Goal: Obtain resource: Download file/media

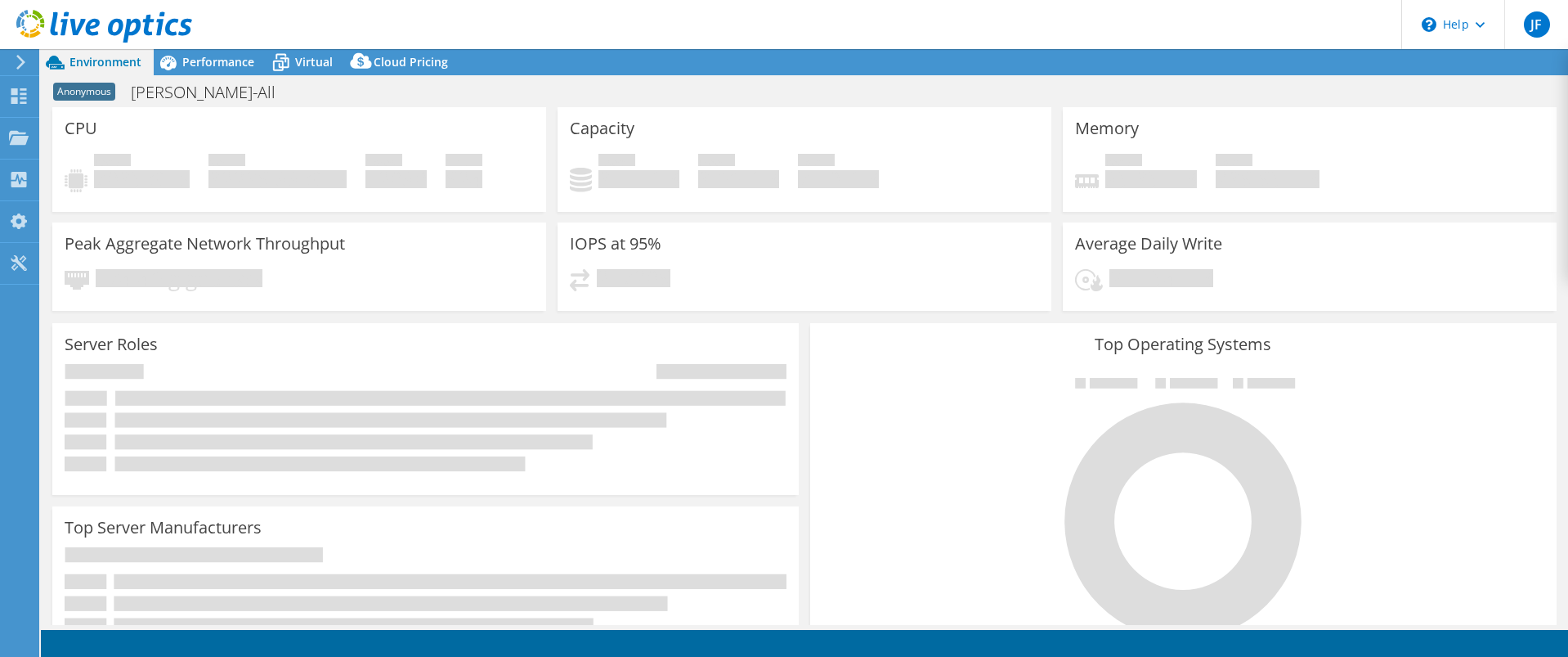
select select "USD"
click at [135, 110] on div "CPU Peak CPU 7035 GHz Net CPU 32236.88 GHz Cores 12080 CPU Sockets 624" at bounding box center [300, 159] width 494 height 105
click at [171, 70] on icon at bounding box center [168, 63] width 28 height 28
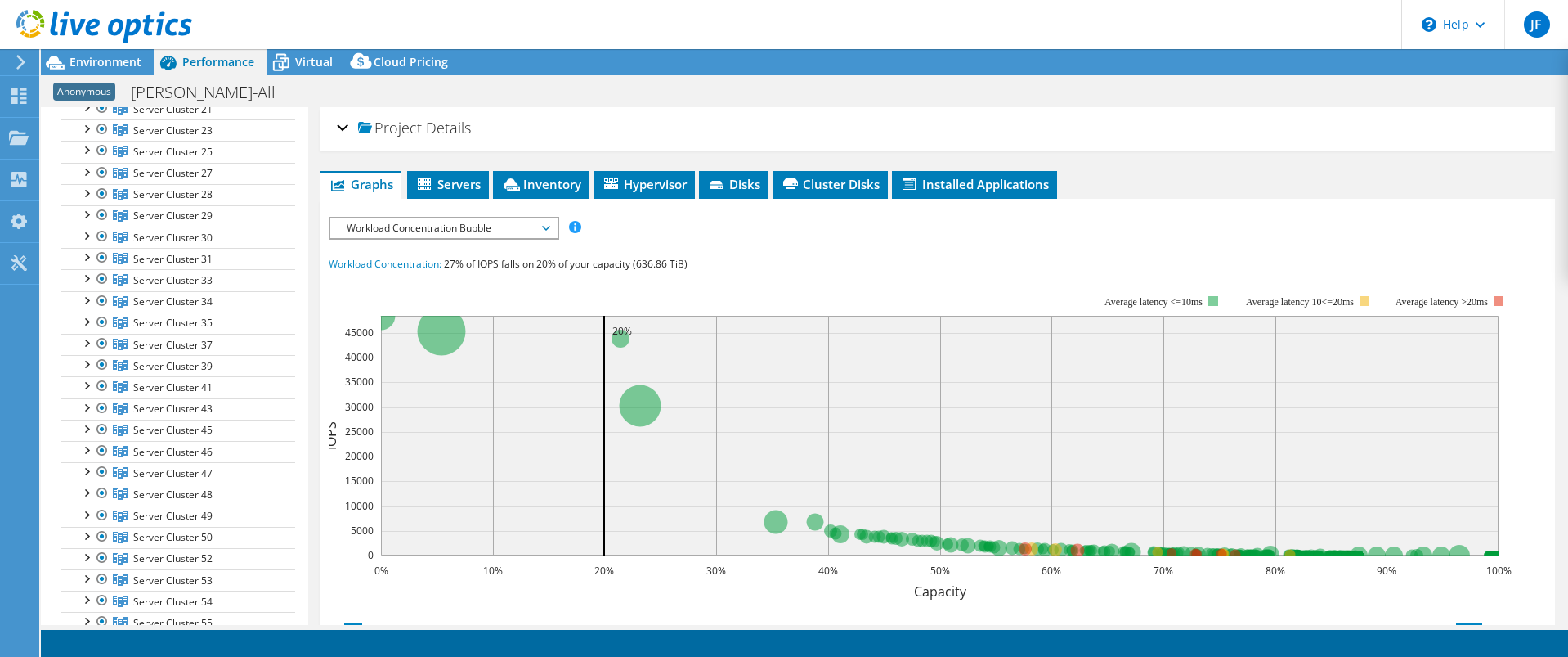
scroll to position [2454, 0]
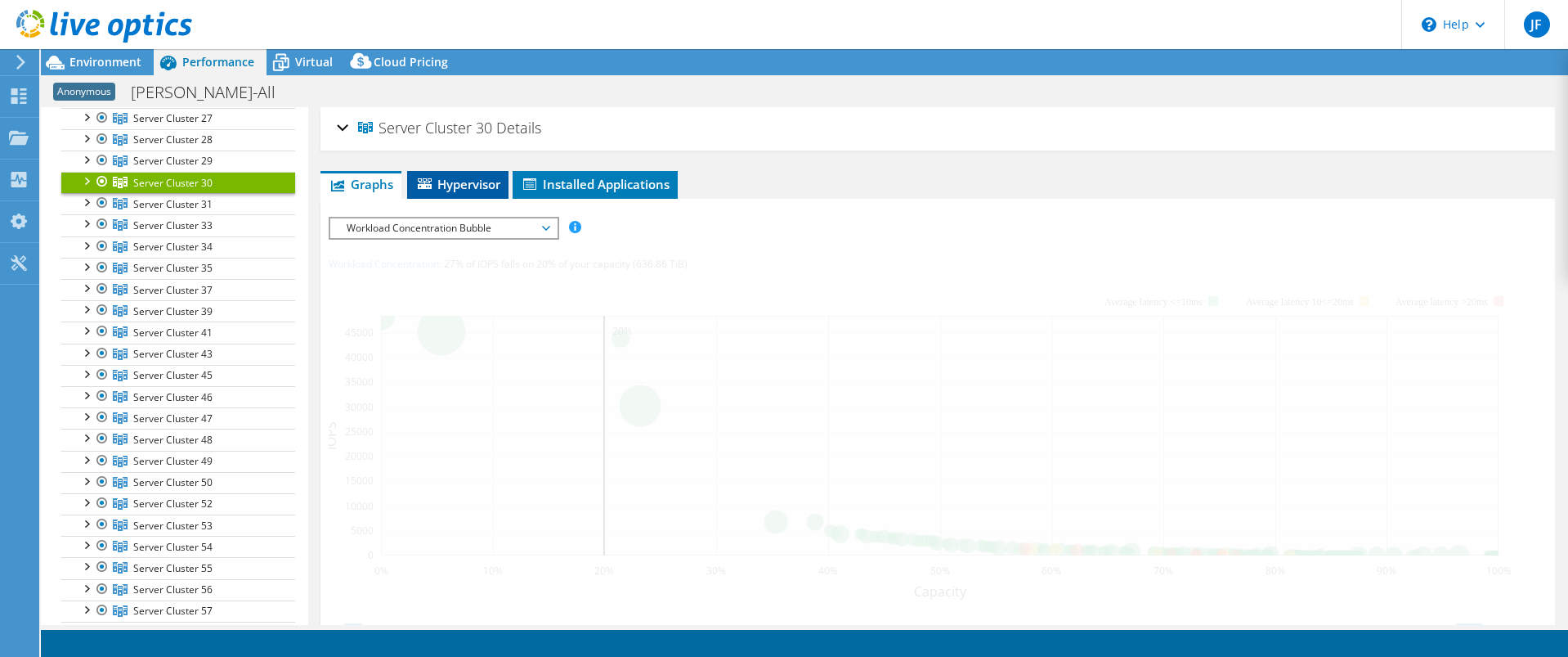
click at [469, 184] on span "Hypervisor" at bounding box center [458, 184] width 85 height 17
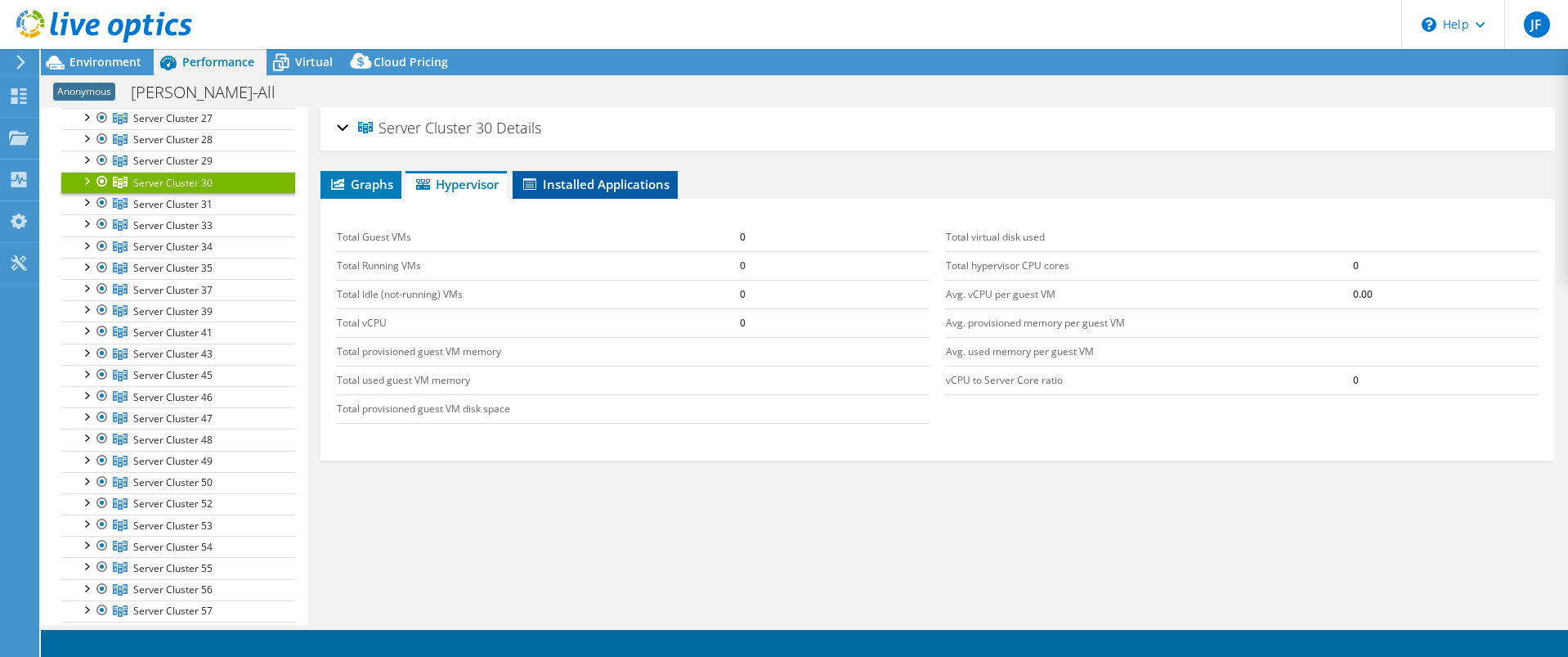
click at [617, 193] on li "Installed Applications" at bounding box center [595, 184] width 165 height 28
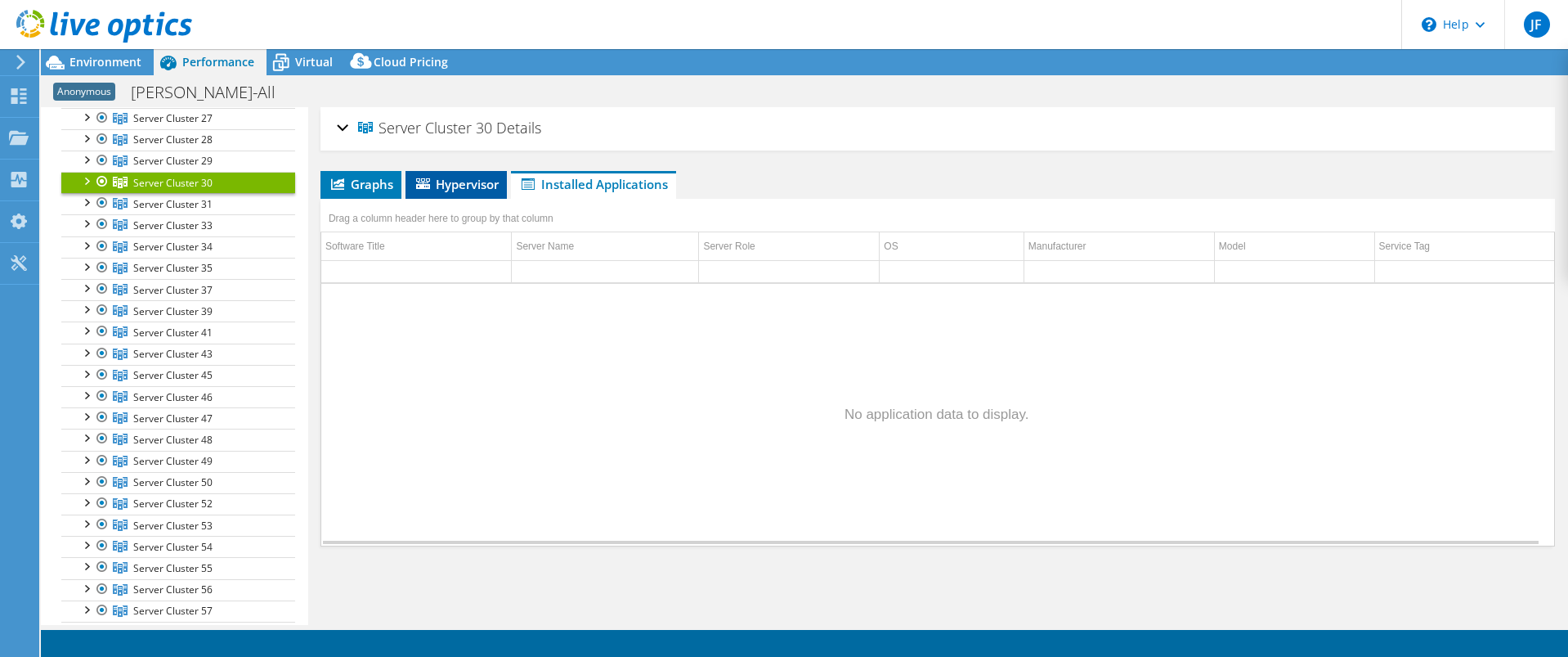
click at [489, 184] on span "Hypervisor" at bounding box center [457, 184] width 85 height 17
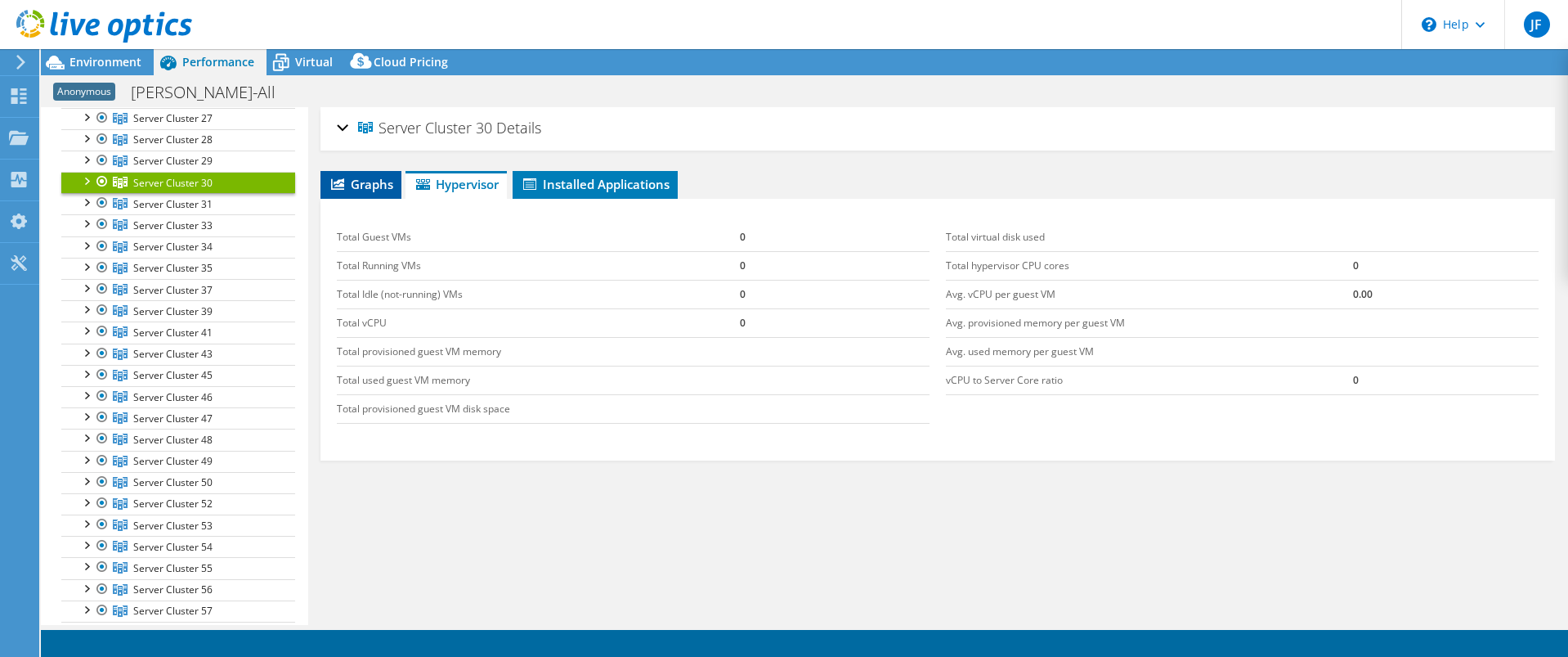
click at [356, 187] on span "Graphs" at bounding box center [361, 184] width 64 height 17
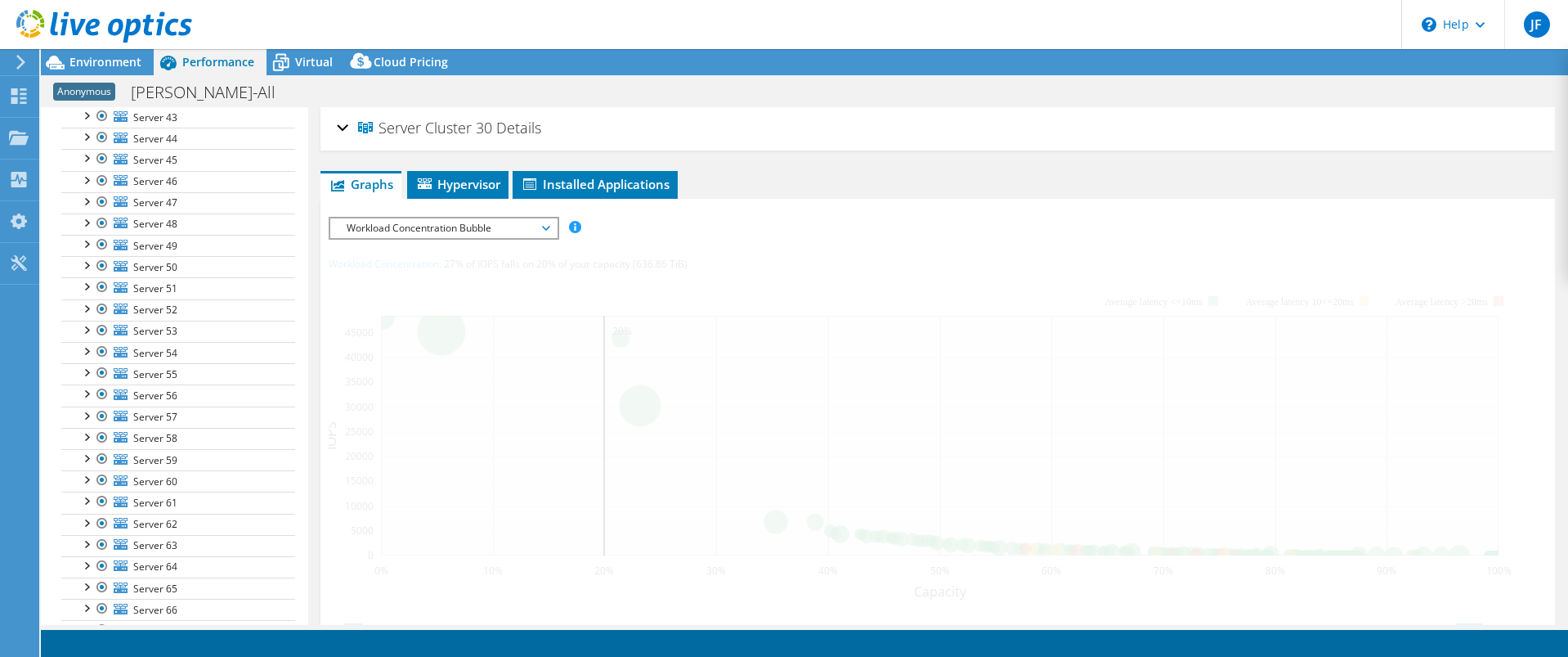
scroll to position [982, 0]
click at [111, 58] on span "Environment" at bounding box center [105, 62] width 72 height 16
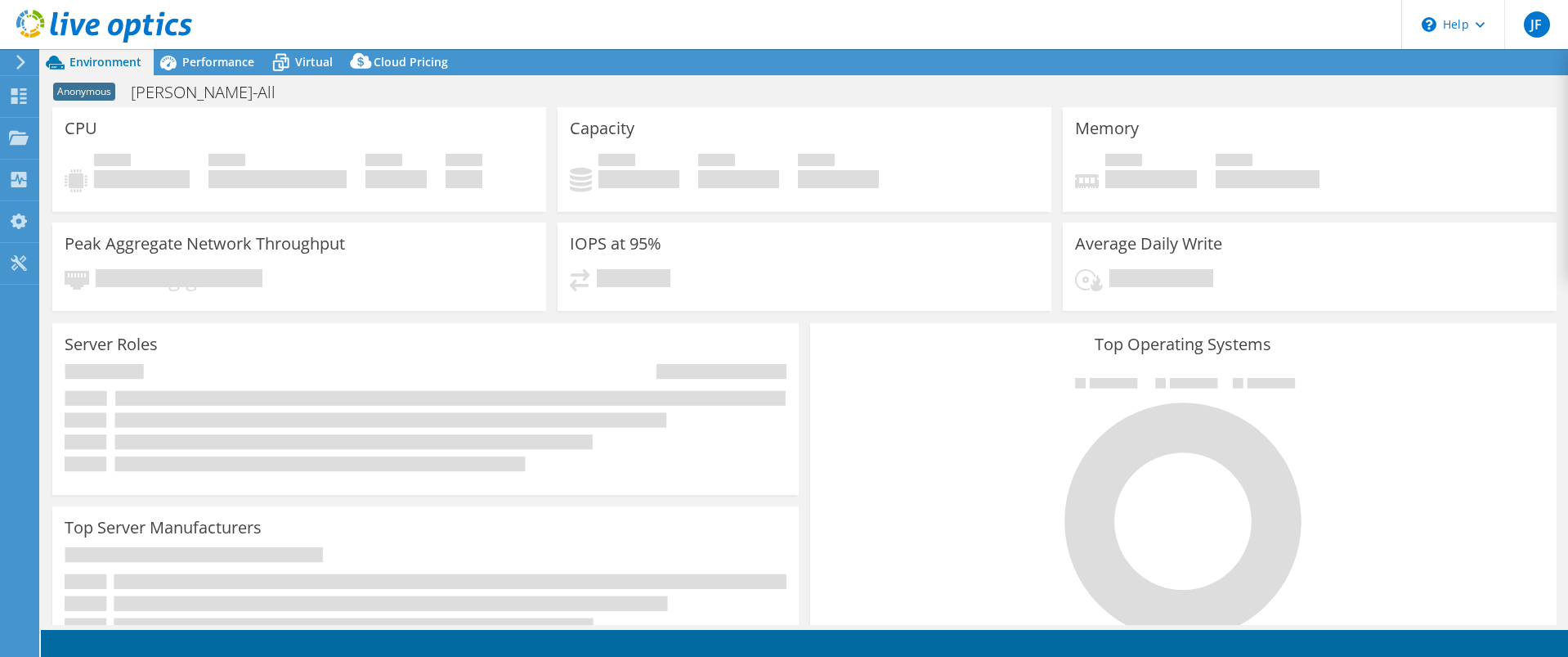
click at [14, 59] on div at bounding box center [18, 62] width 18 height 15
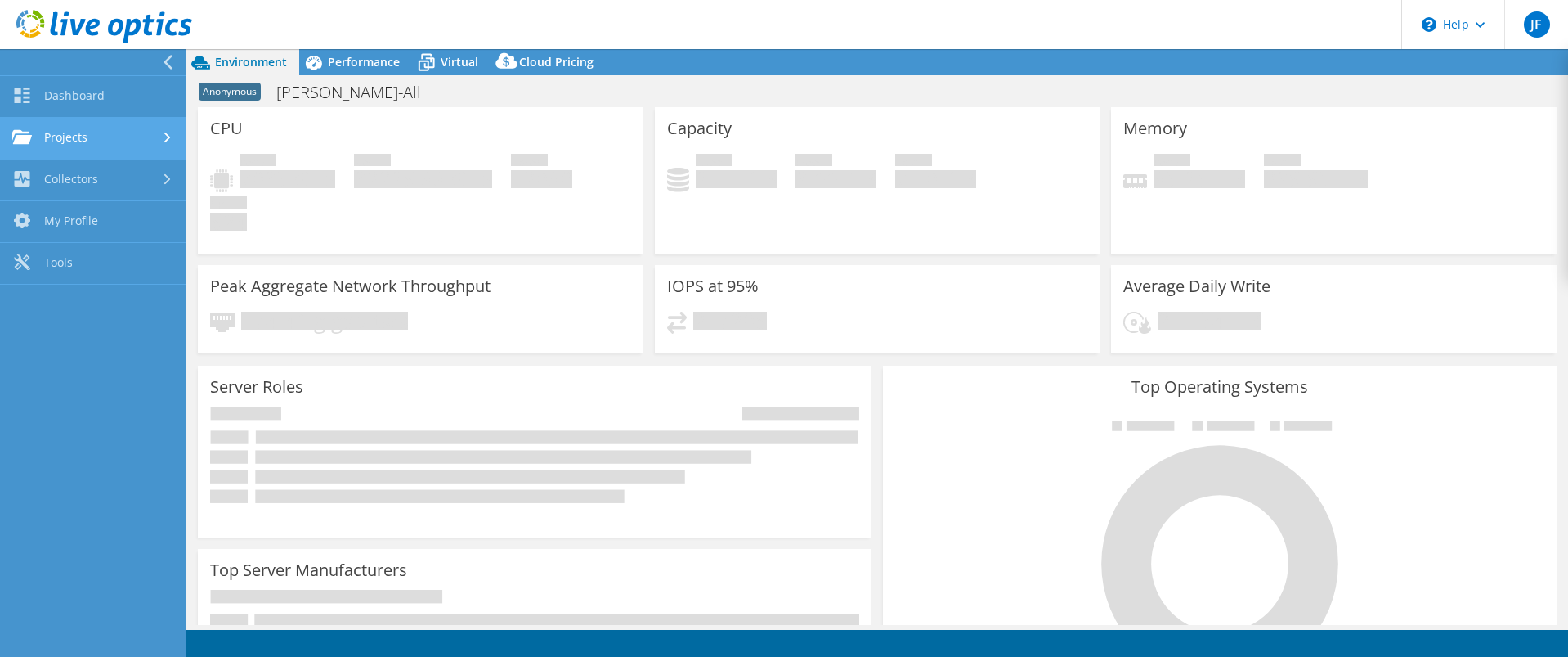
click at [106, 126] on link "Projects" at bounding box center [93, 139] width 187 height 42
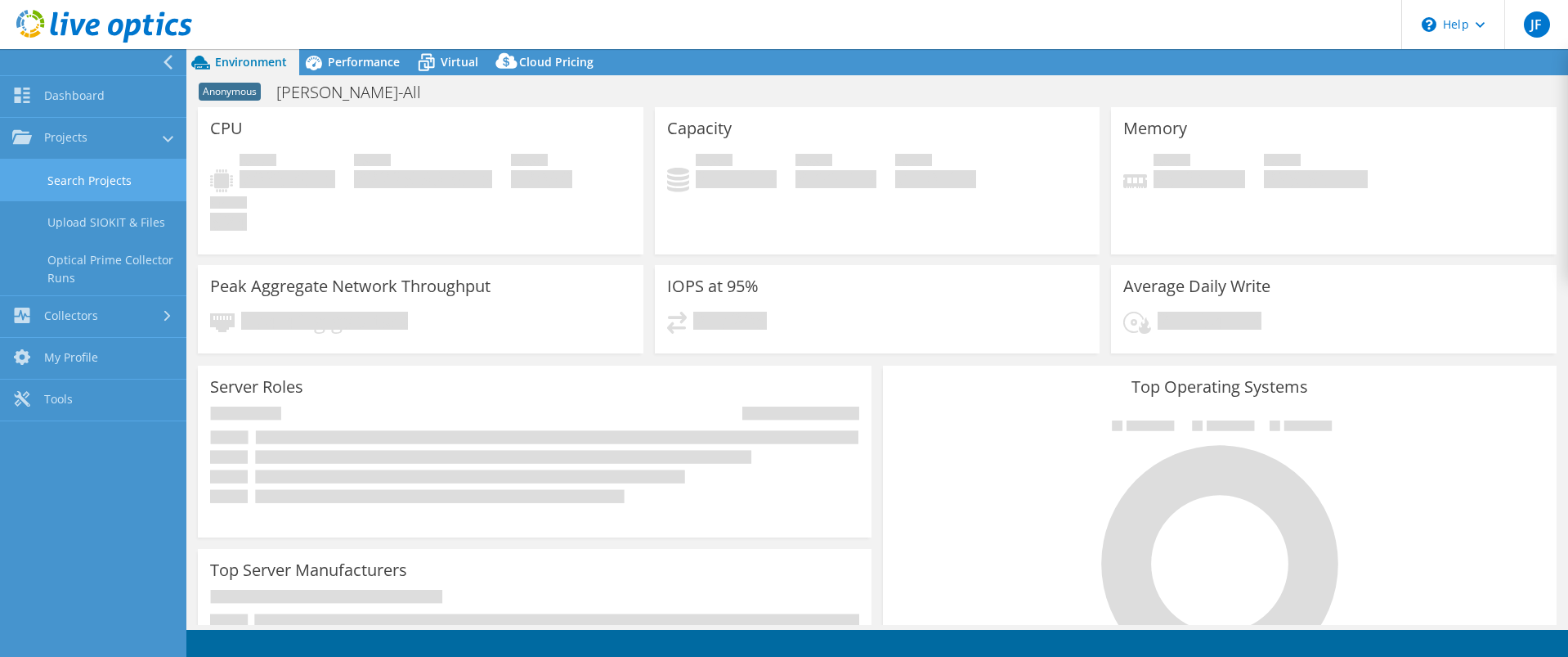
click at [110, 168] on link "Search Projects" at bounding box center [93, 181] width 187 height 42
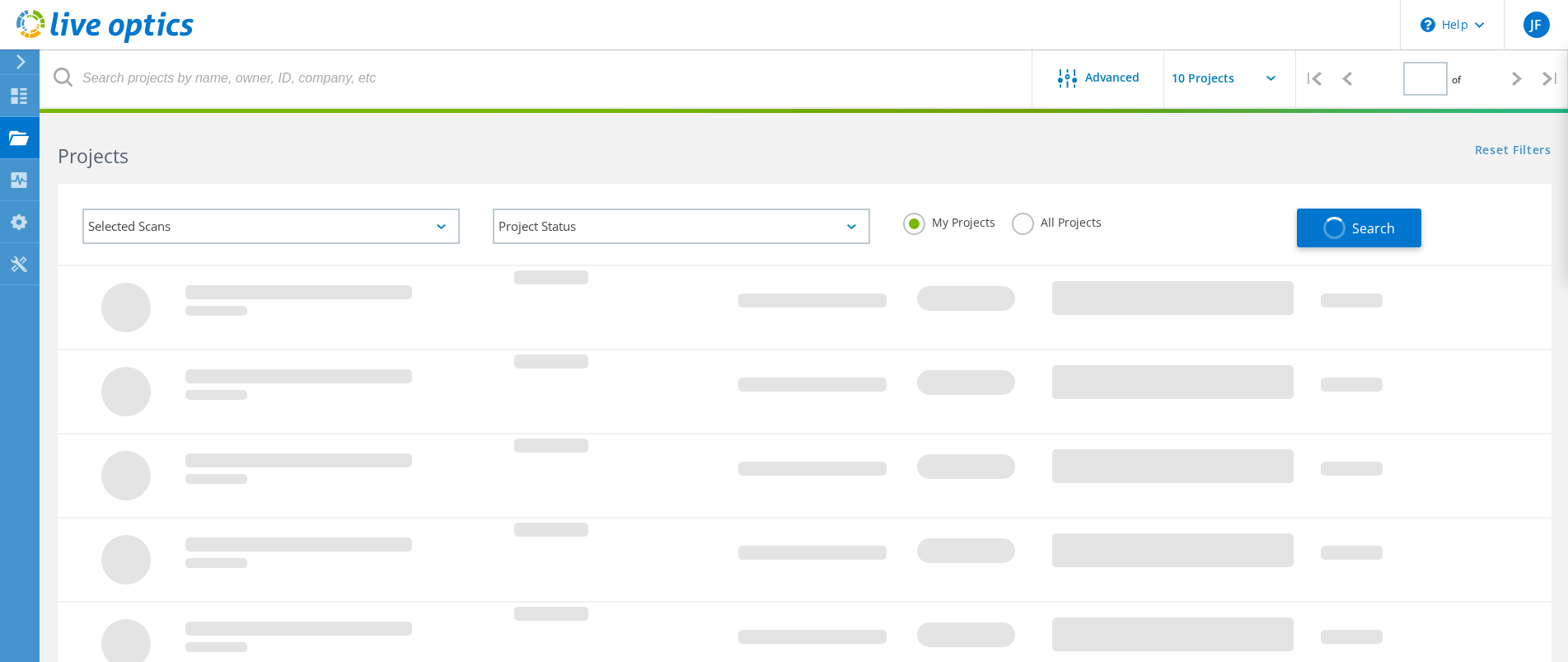
type input "1"
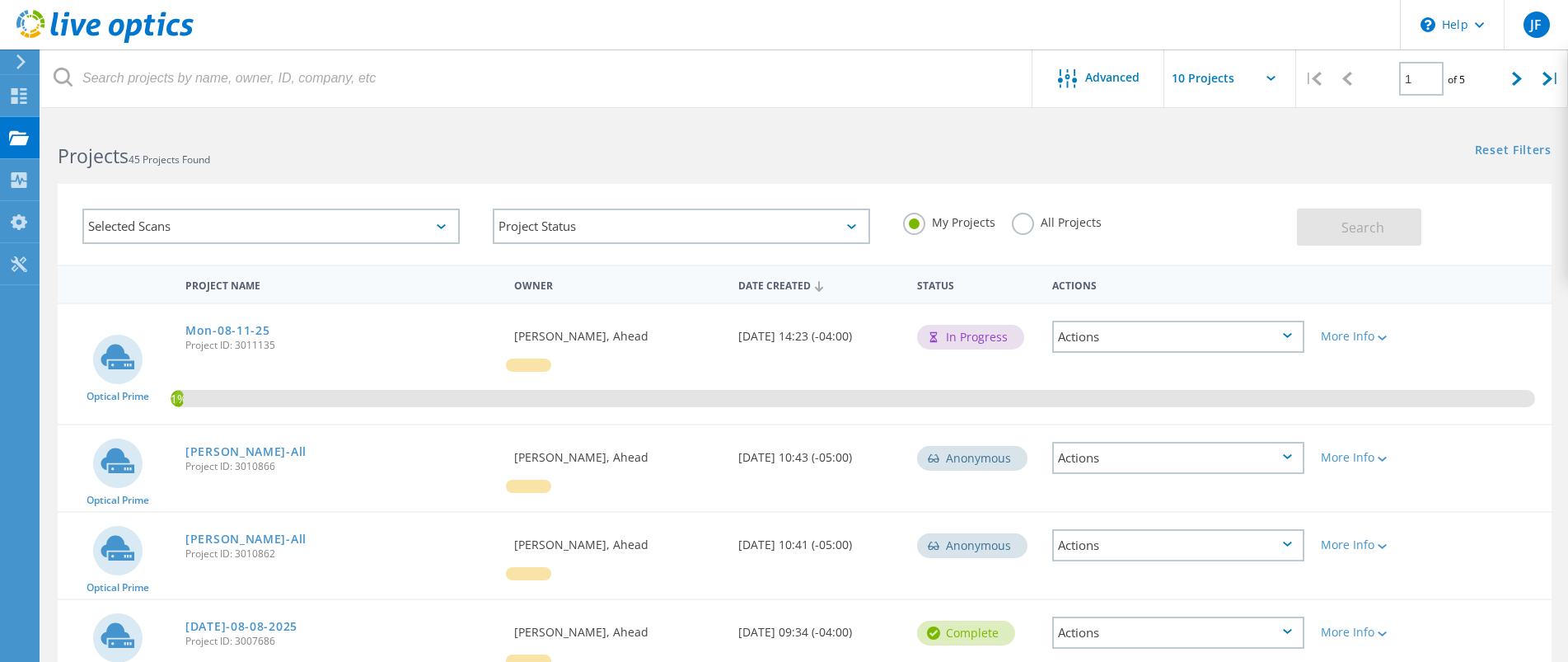
scroll to position [164, 0]
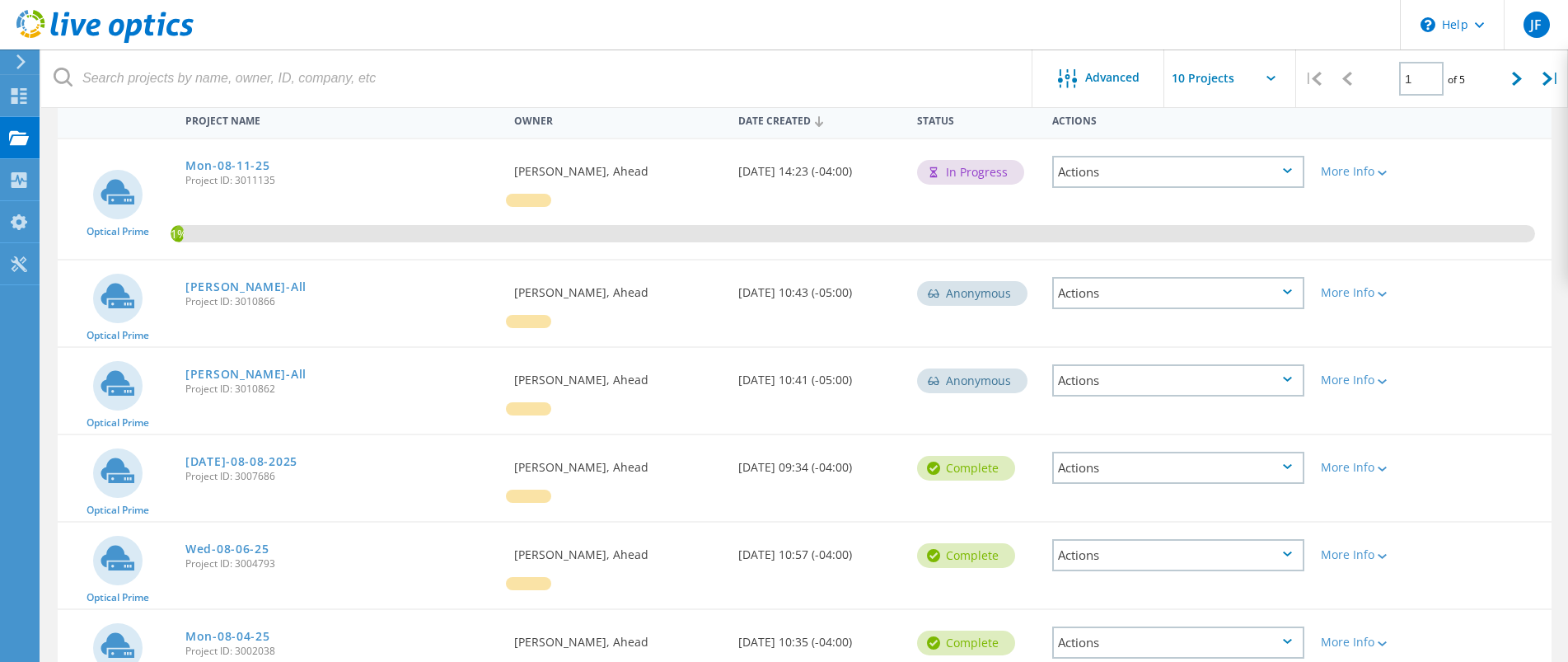
click at [1100, 387] on div "Actions" at bounding box center [1178, 380] width 252 height 32
click at [1173, 293] on div "Actions" at bounding box center [1178, 293] width 252 height 32
click at [1143, 260] on div "View Project" at bounding box center [1178, 255] width 249 height 25
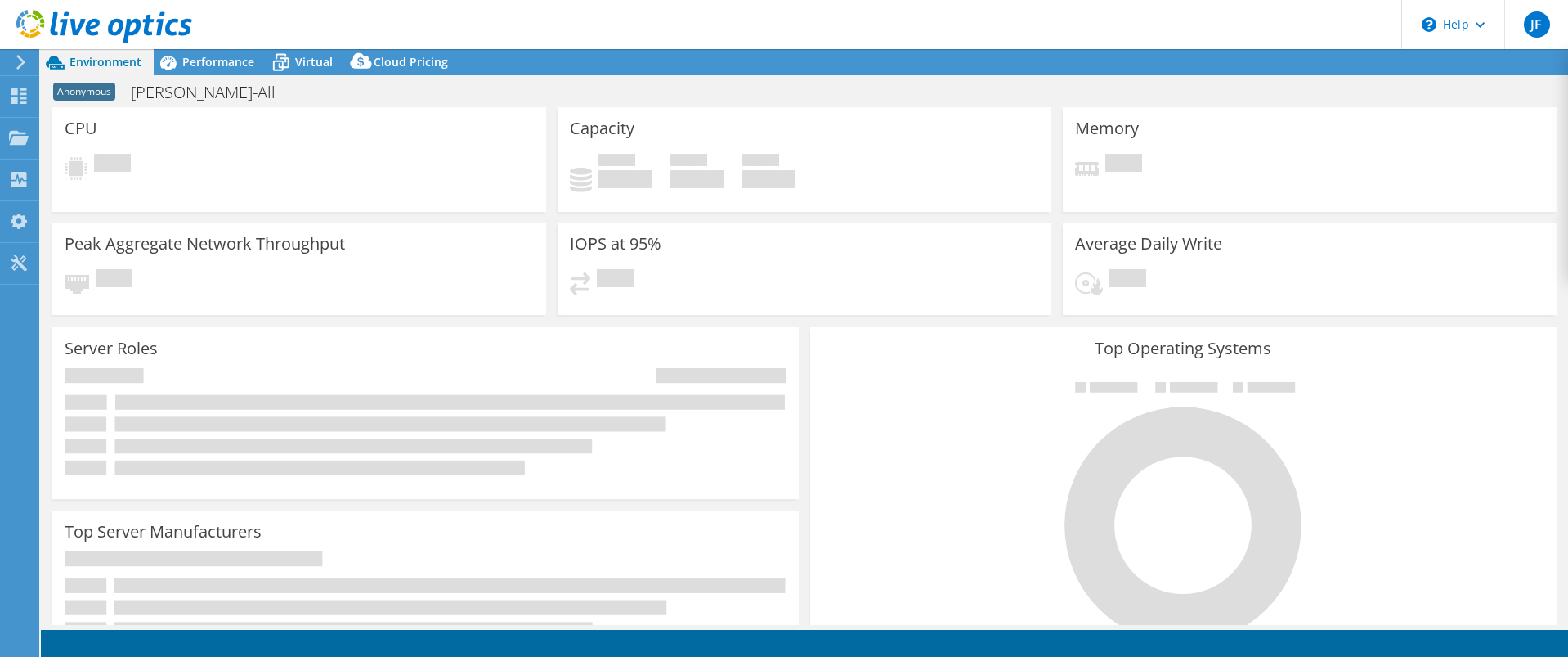
select select "USD"
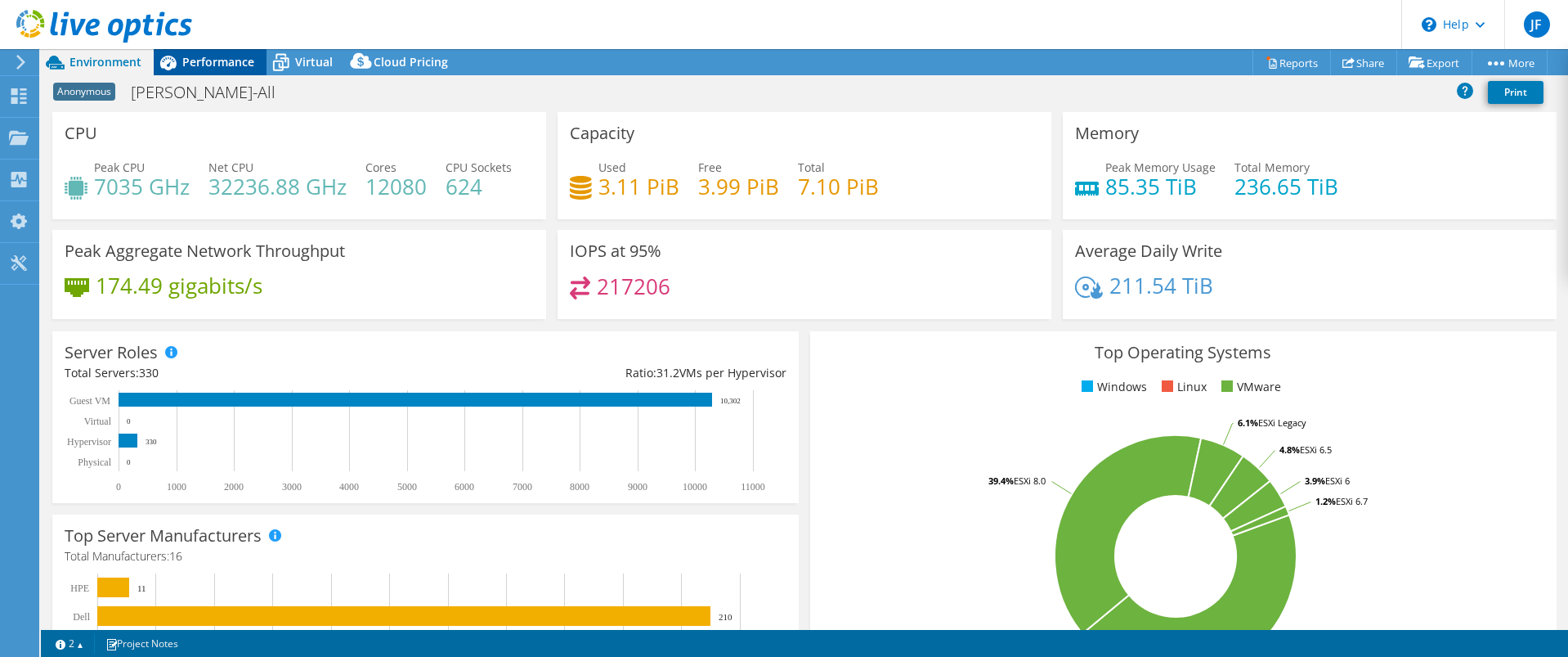
click at [234, 67] on span "Performance" at bounding box center [218, 62] width 72 height 16
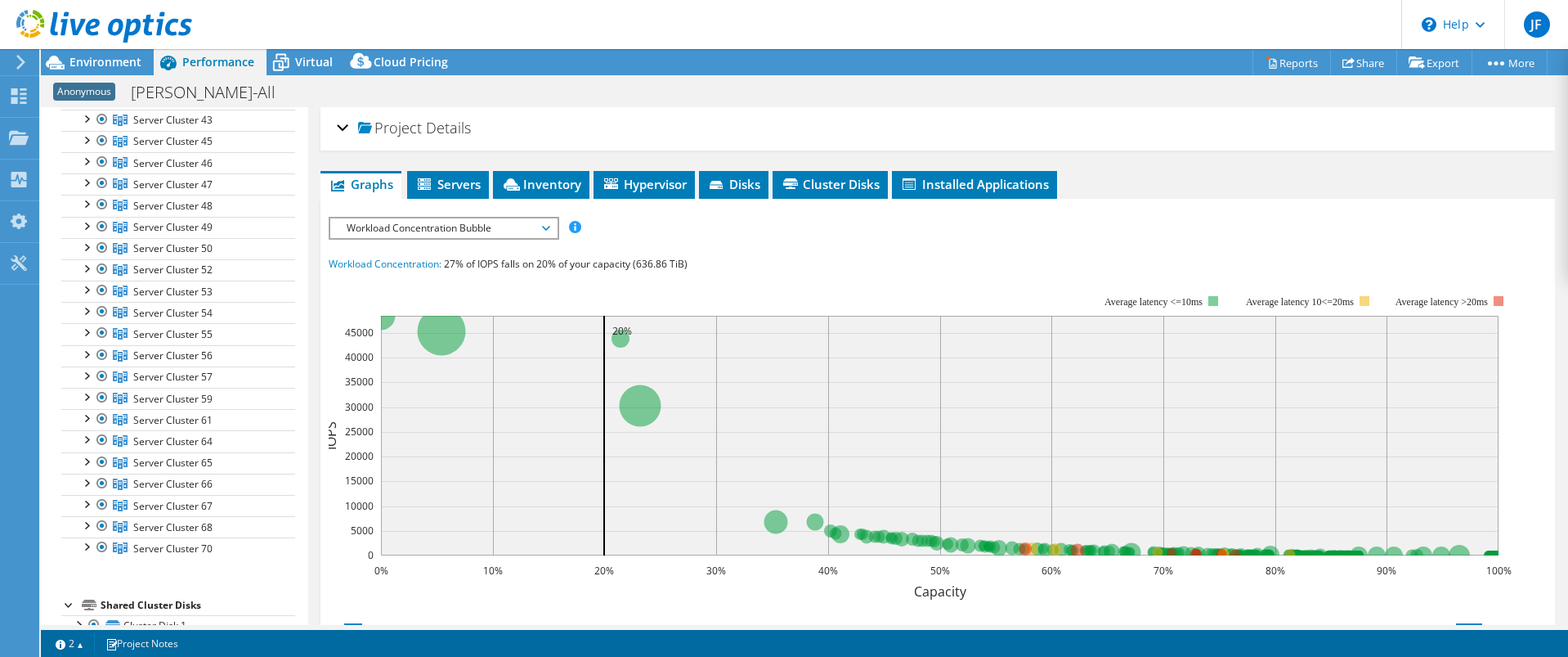
scroll to position [2677, 0]
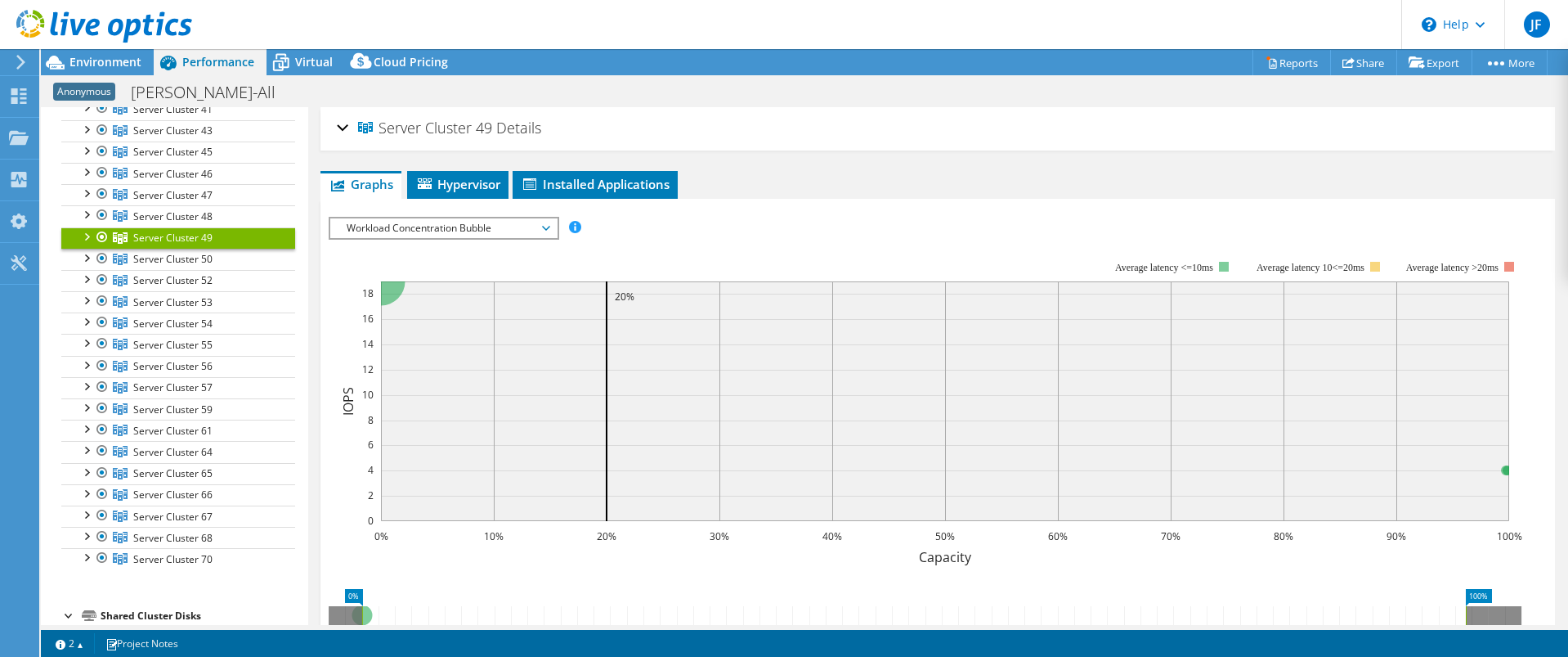
click at [87, 234] on div at bounding box center [86, 236] width 17 height 17
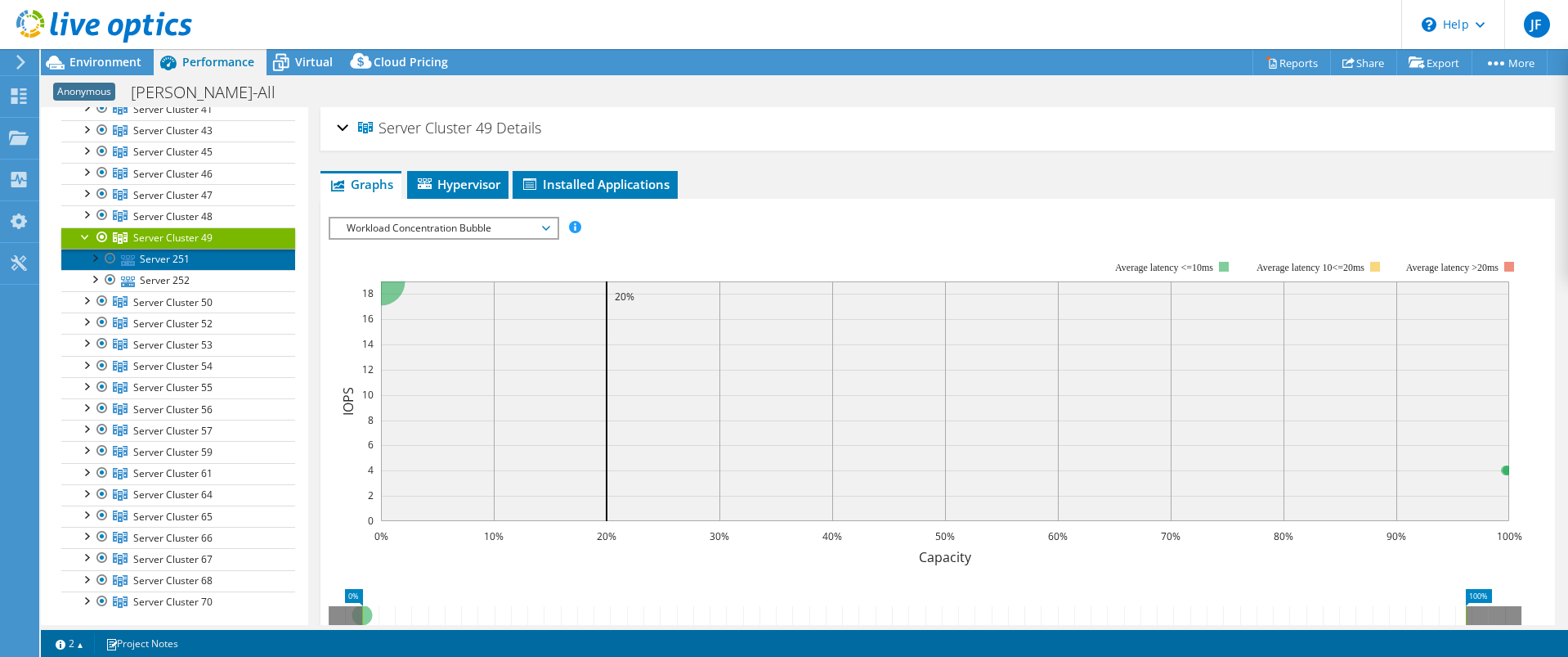
click at [162, 255] on link "Server 251" at bounding box center [178, 259] width 234 height 21
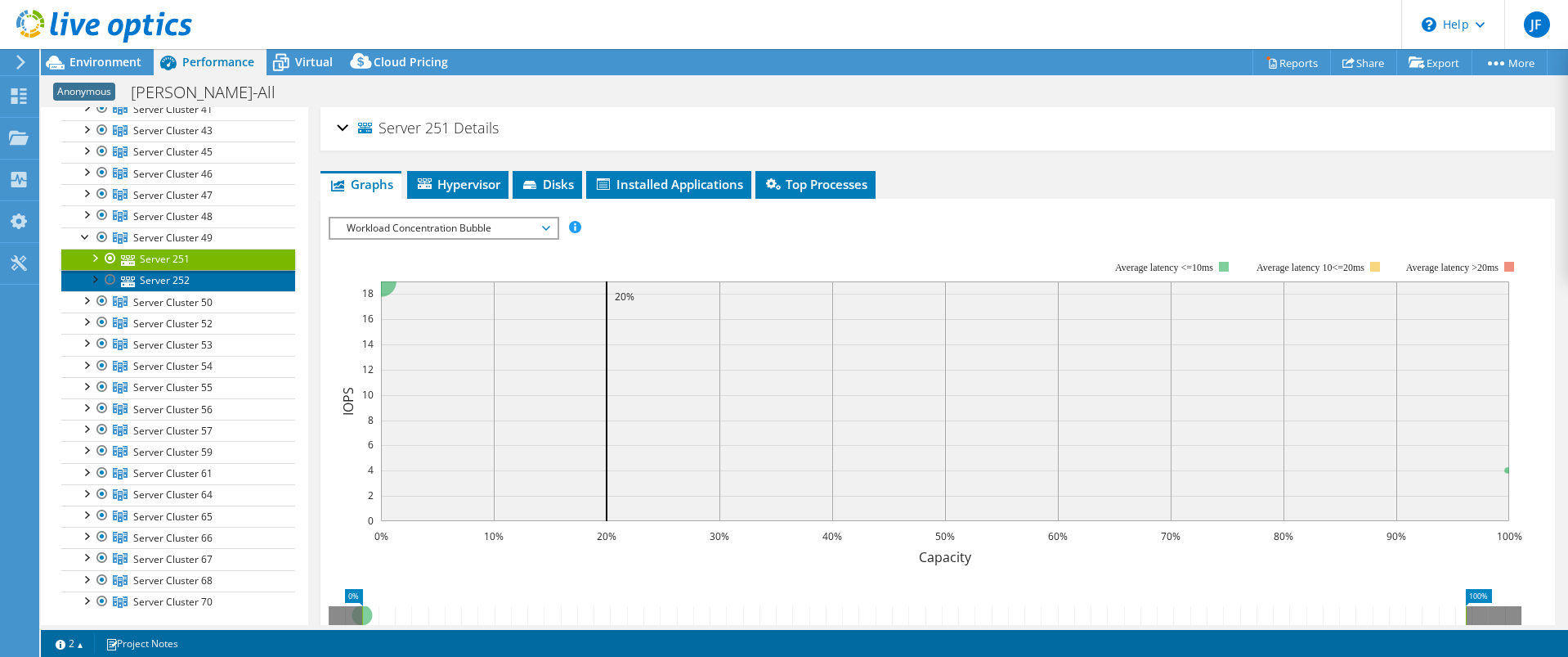
click at [165, 285] on link "Server 252" at bounding box center [178, 280] width 234 height 21
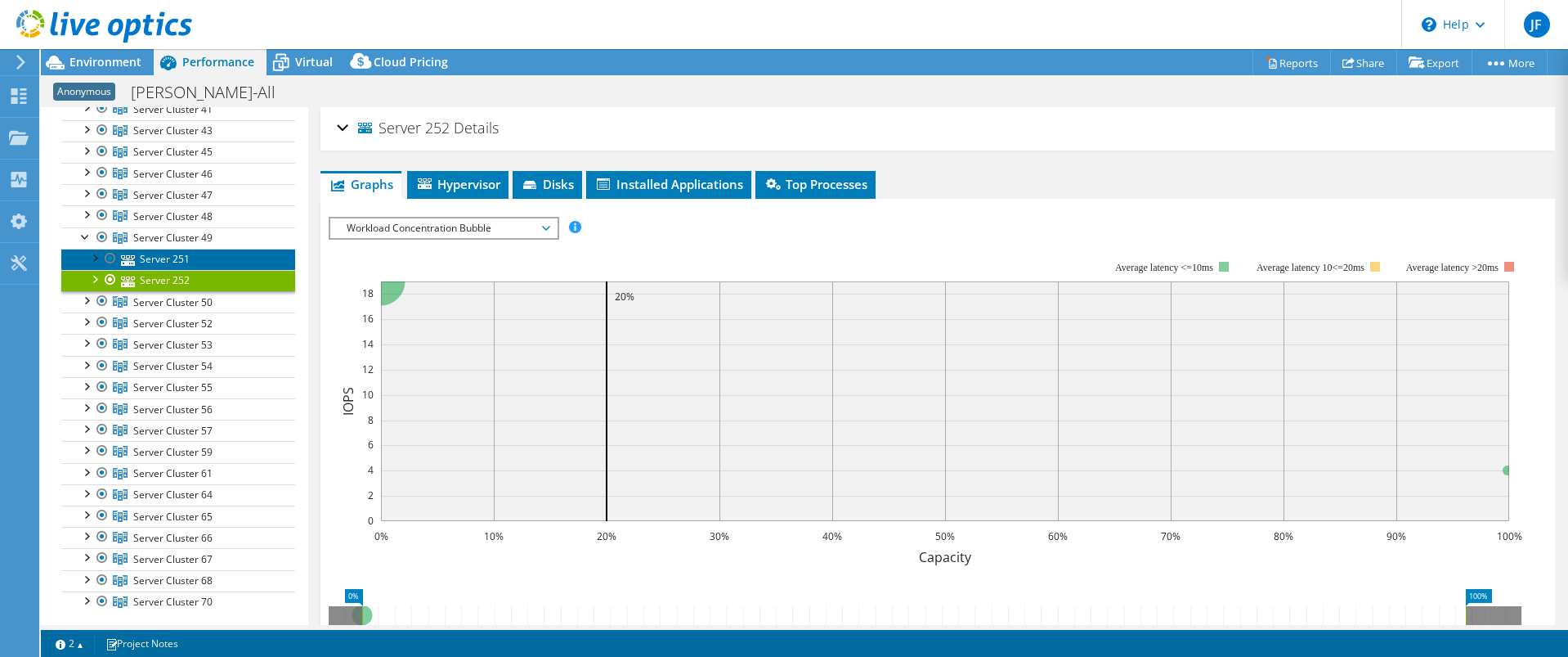
click at [187, 249] on link "Server 251" at bounding box center [178, 259] width 234 height 21
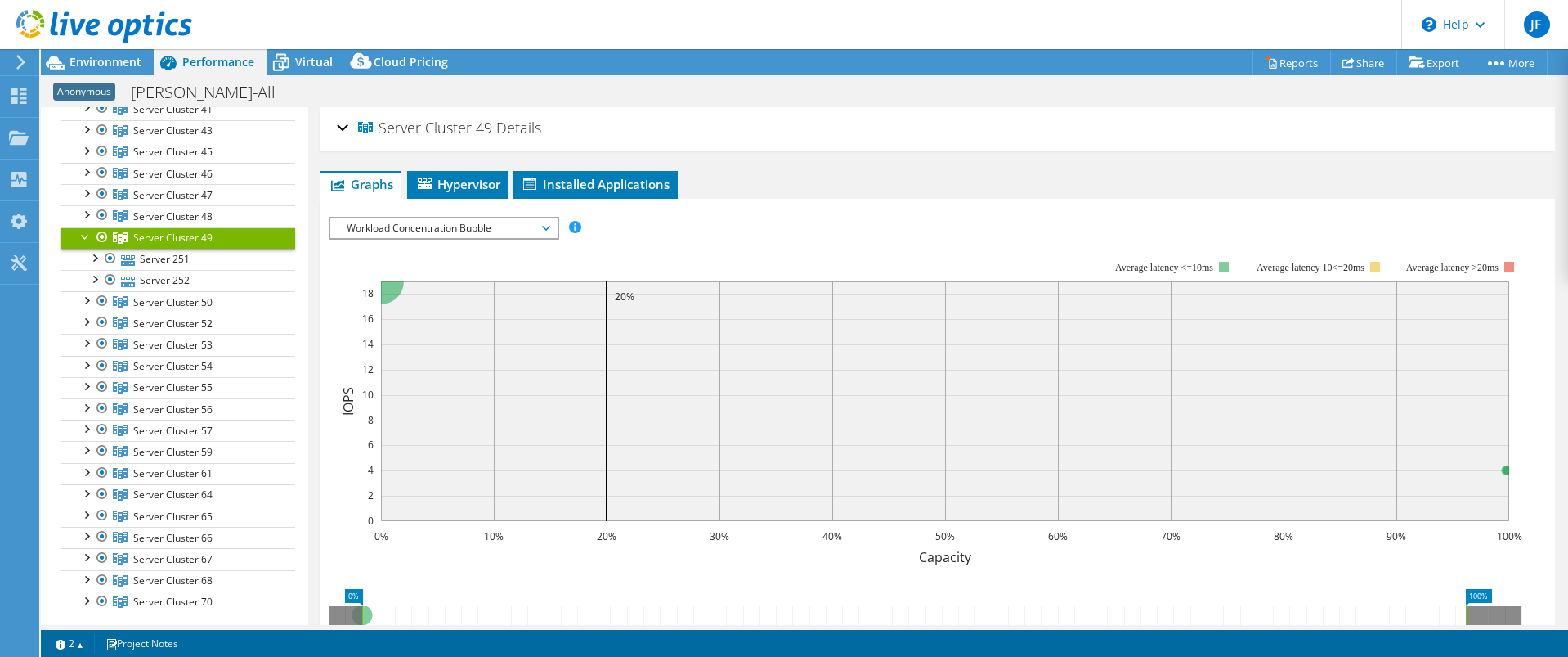
click at [85, 235] on div at bounding box center [86, 236] width 17 height 17
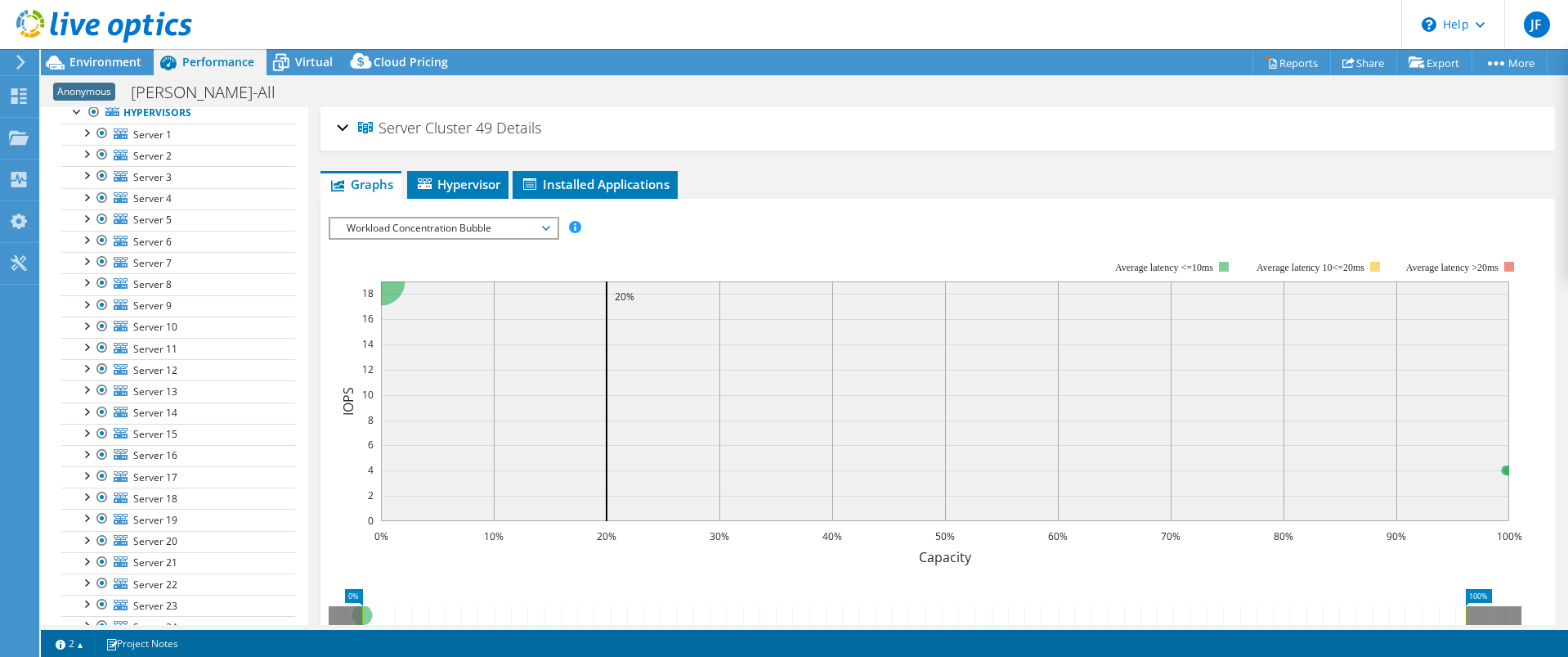
scroll to position [59, 0]
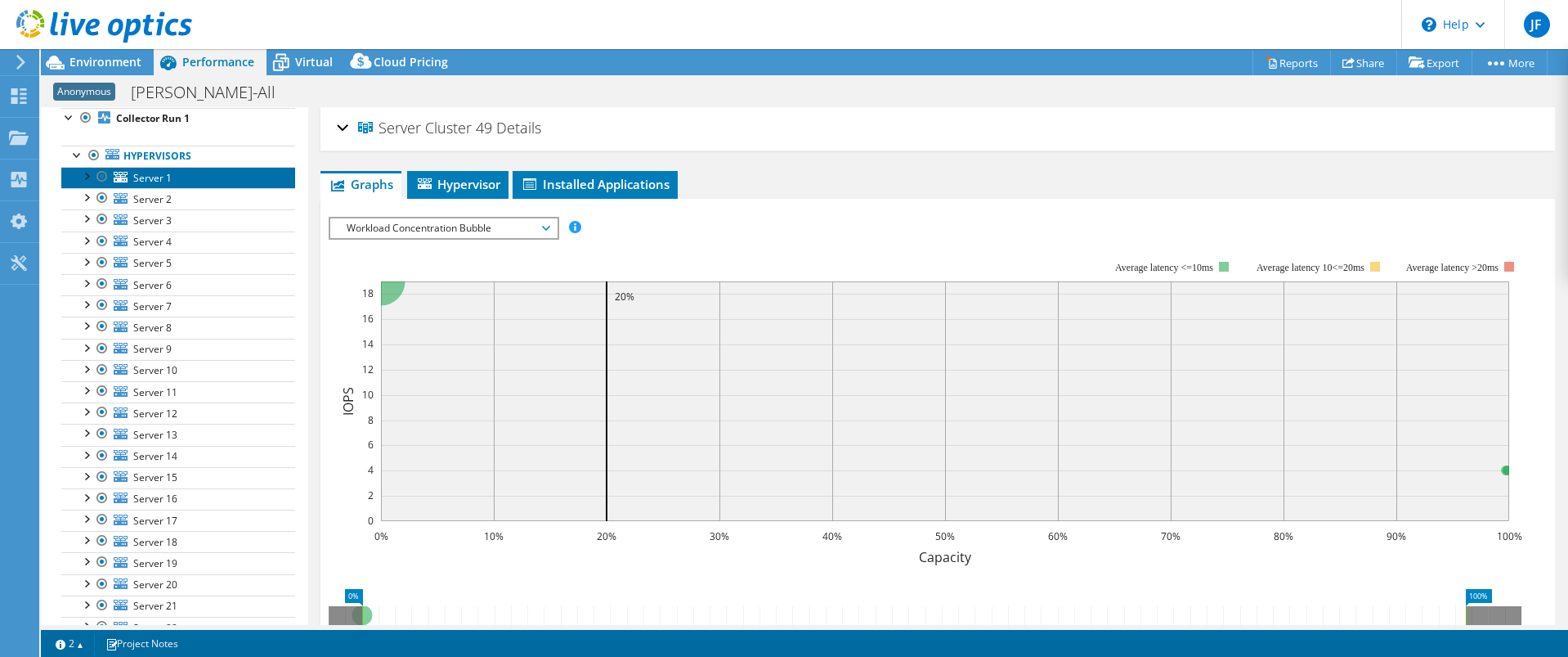
click at [256, 181] on link "Server 1" at bounding box center [178, 177] width 234 height 21
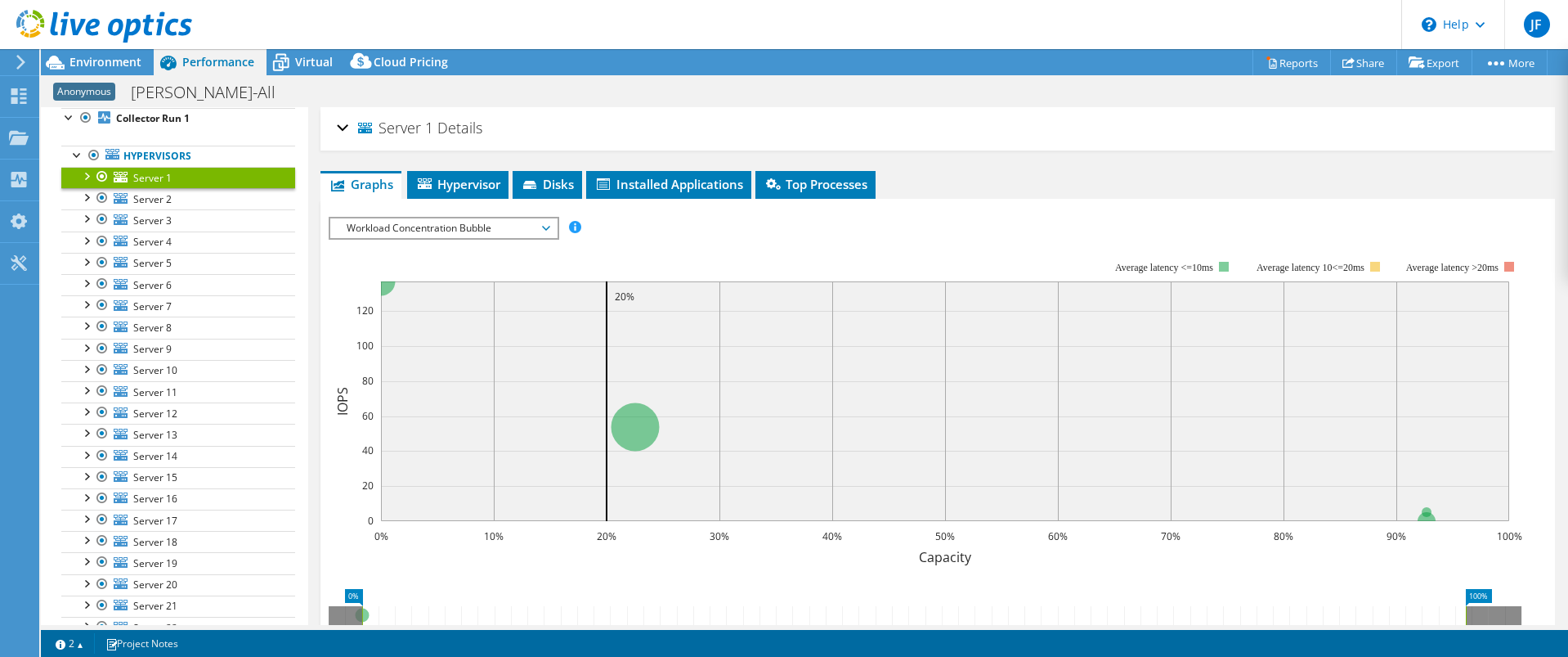
click at [90, 177] on div at bounding box center [86, 175] width 17 height 17
click at [85, 173] on div at bounding box center [86, 175] width 17 height 17
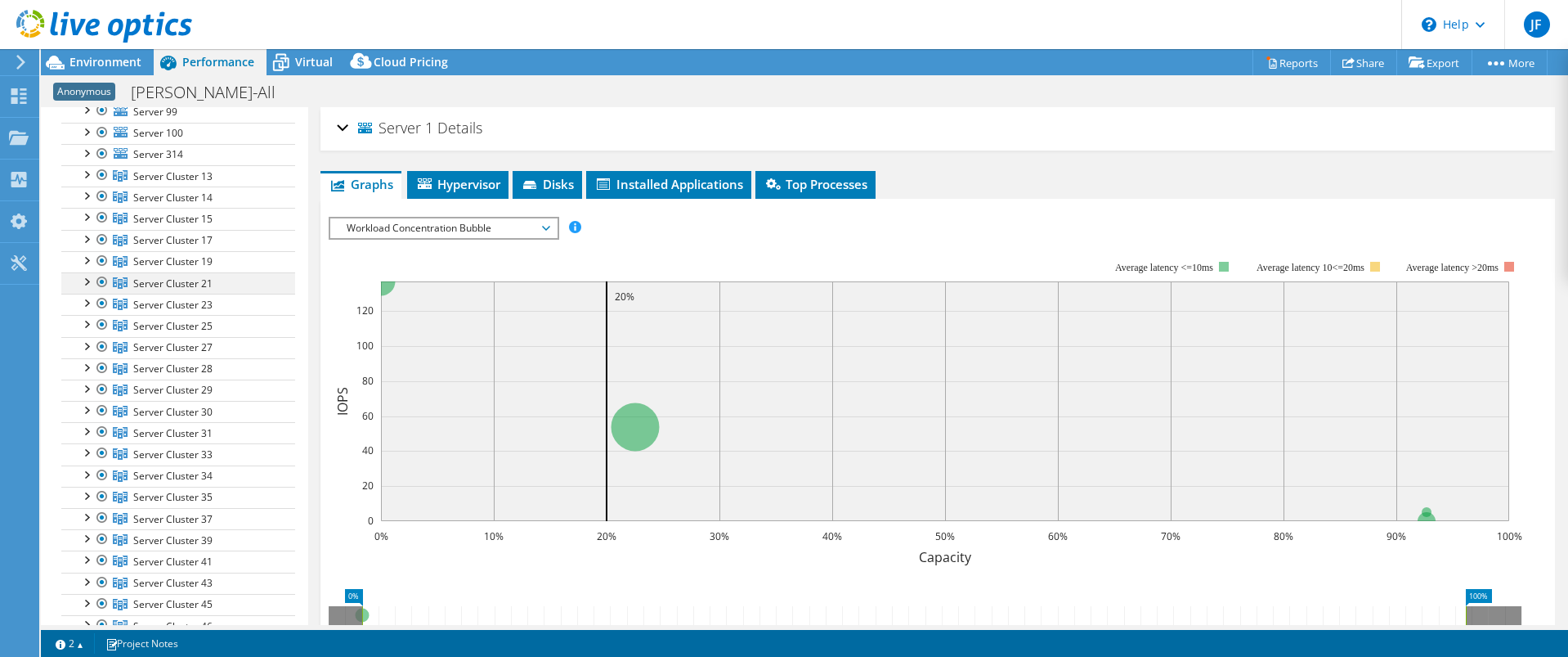
scroll to position [2186, 0]
click at [88, 213] on div at bounding box center [86, 212] width 17 height 17
click at [86, 280] on div at bounding box center [86, 277] width 17 height 17
click at [88, 339] on div at bounding box center [86, 341] width 17 height 17
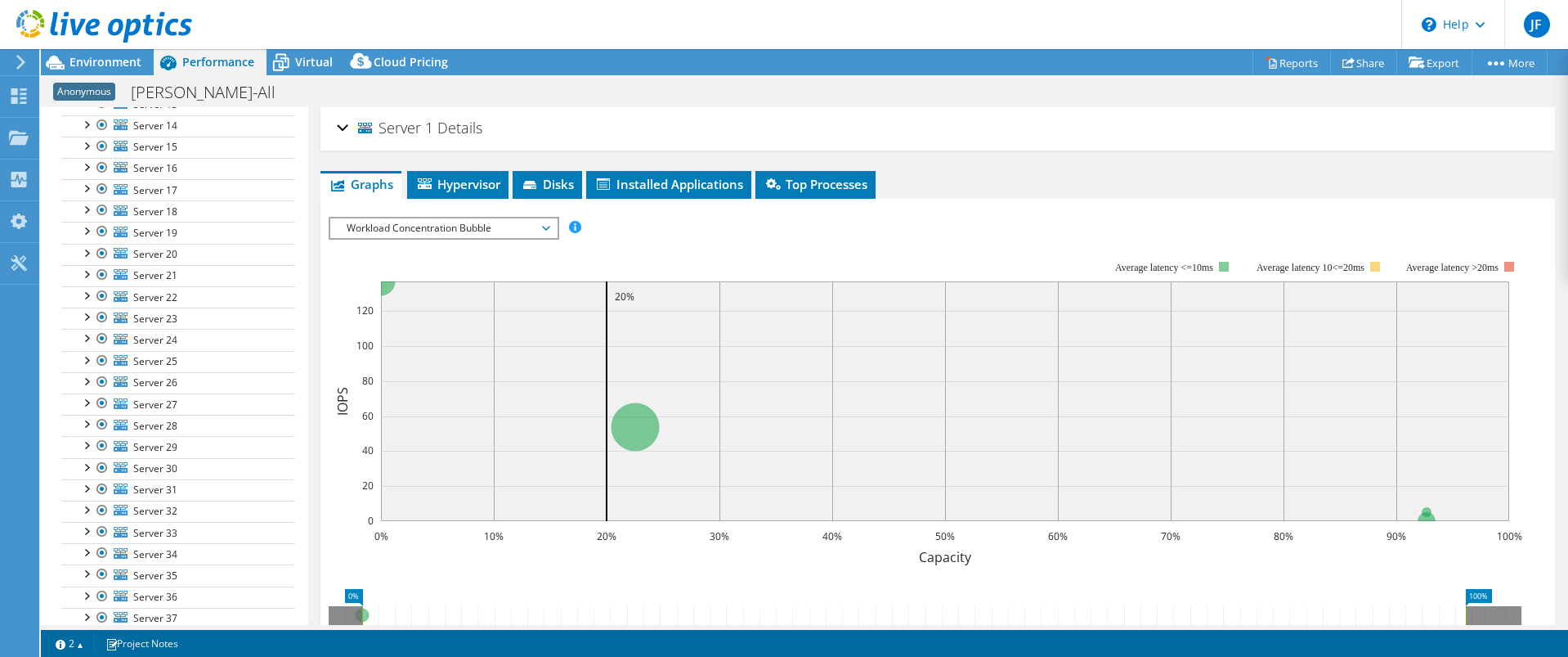
scroll to position [0, 0]
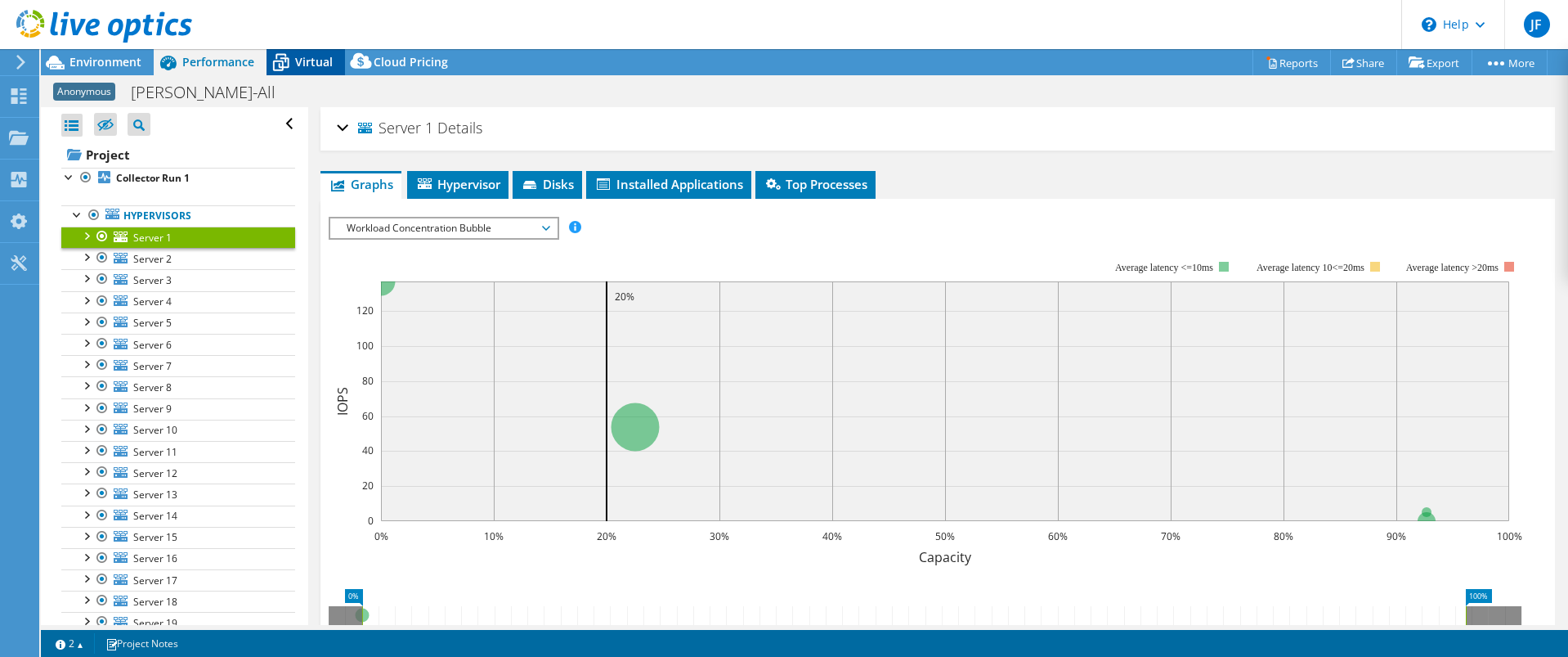
click at [309, 65] on span "Virtual" at bounding box center [314, 62] width 38 height 16
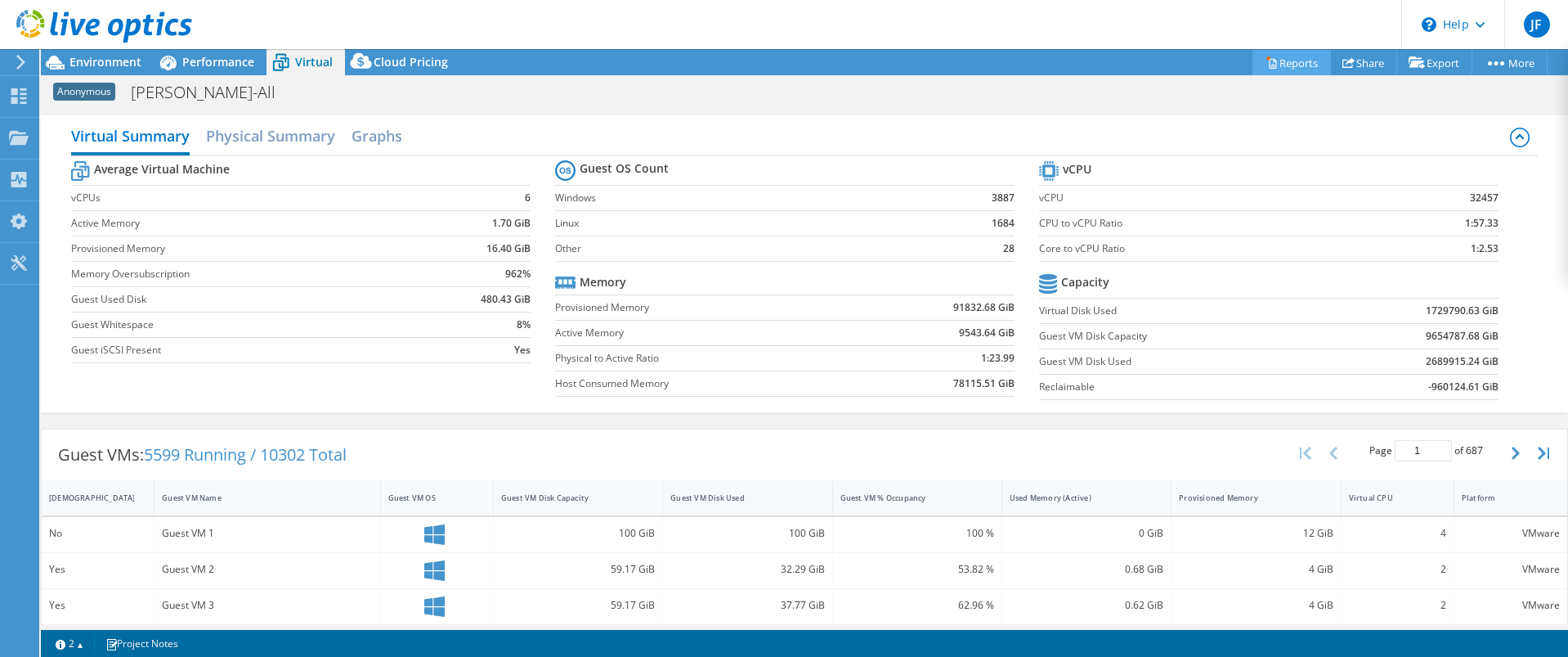
click at [1269, 64] on link "Reports" at bounding box center [1292, 63] width 79 height 25
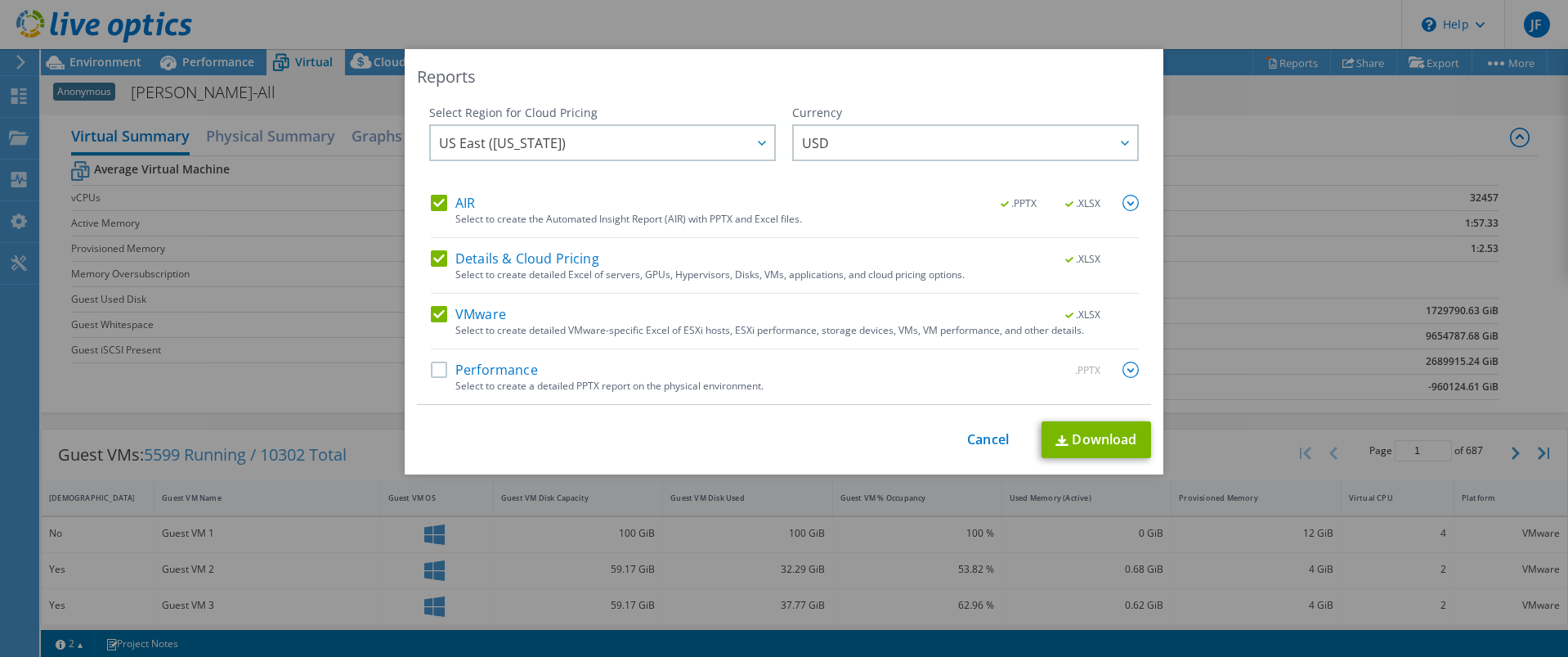
click at [438, 365] on label "Performance" at bounding box center [484, 370] width 107 height 17
click at [0, 0] on input "Performance" at bounding box center [0, 0] width 0 height 0
click at [1124, 370] on img at bounding box center [1131, 370] width 17 height 17
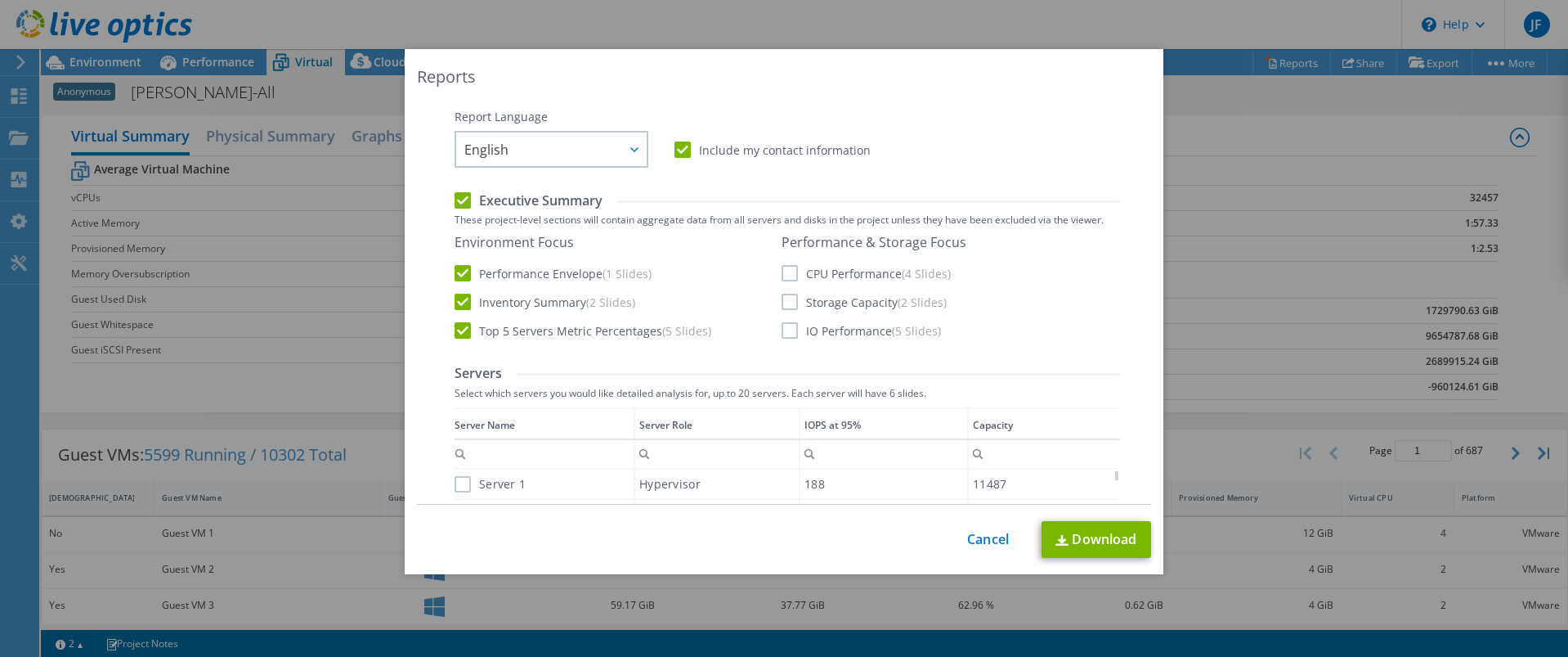
scroll to position [327, 0]
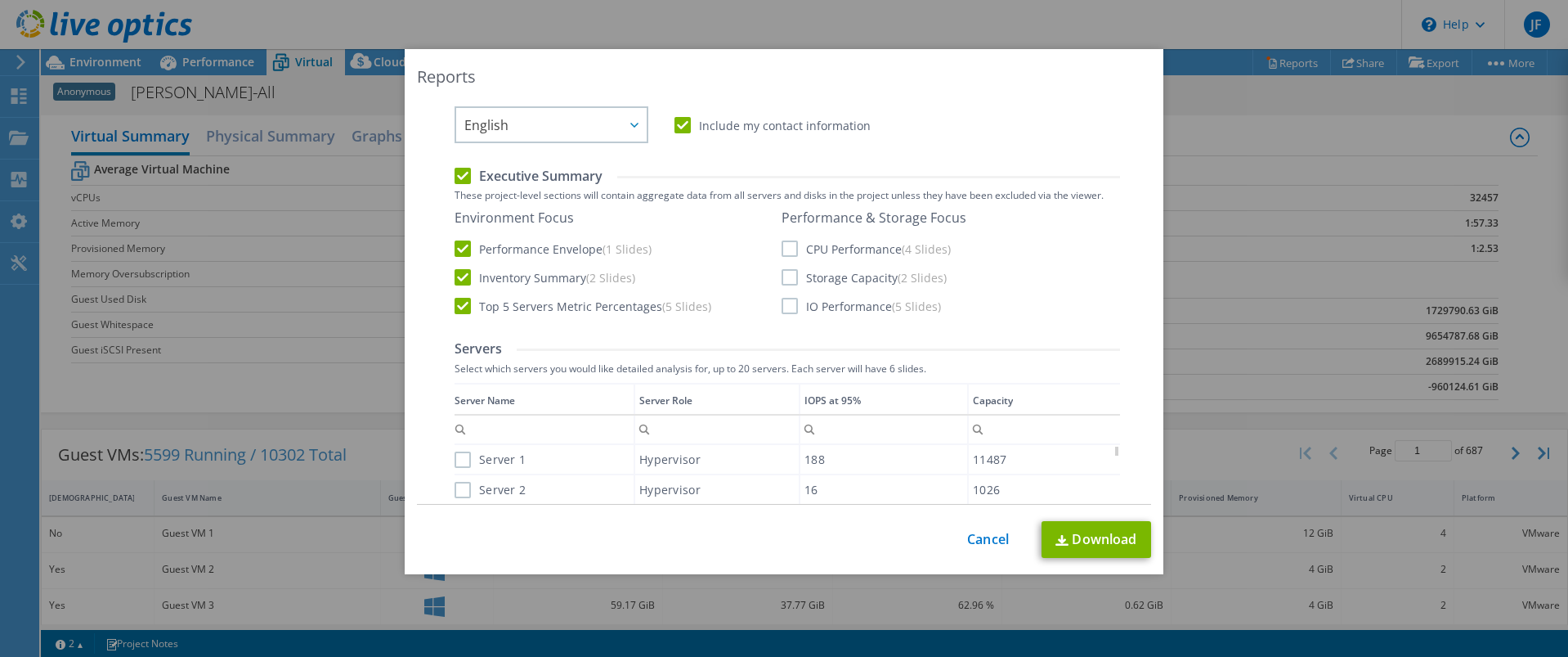
click at [781, 252] on label "CPU Performance (4 Slides)" at bounding box center [866, 249] width 169 height 17
click at [0, 0] on input "CPU Performance (4 Slides)" at bounding box center [0, 0] width 0 height 0
click at [781, 269] on div "Performance & Storage Focus CPU Performance (4 Slides) Storage Capacity (2 Slid…" at bounding box center [874, 261] width 185 height 105
click at [783, 294] on div "Performance & Storage Focus CPU Performance (4 Slides) Storage Capacity (2 Slid…" at bounding box center [874, 261] width 185 height 105
drag, startPoint x: 787, startPoint y: 304, endPoint x: 785, endPoint y: 279, distance: 25.1
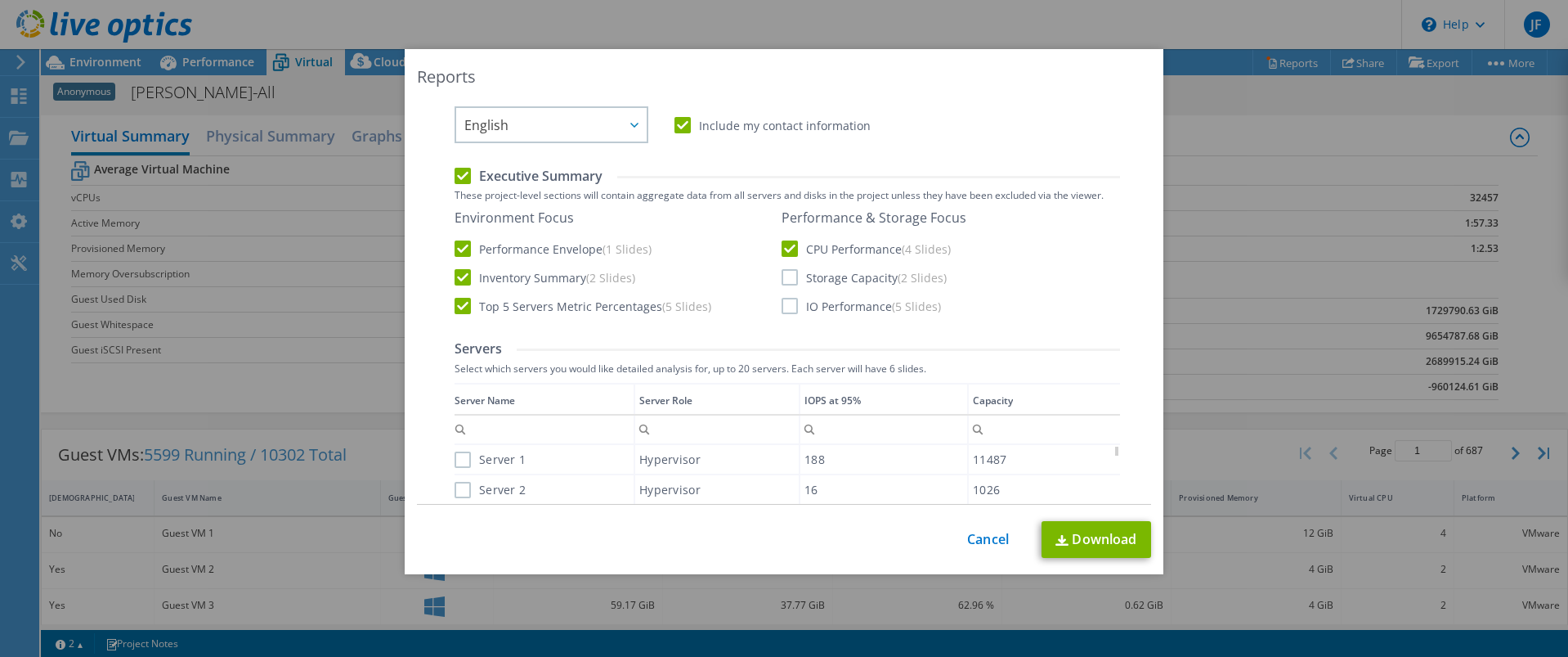
click at [787, 305] on label "IO Performance (5 Slides)" at bounding box center [861, 306] width 160 height 17
click at [0, 0] on input "IO Performance (5 Slides)" at bounding box center [0, 0] width 0 height 0
click at [785, 273] on label "Storage Capacity (2 Slides)" at bounding box center [863, 278] width 165 height 17
click at [0, 0] on input "Storage Capacity (2 Slides)" at bounding box center [0, 0] width 0 height 0
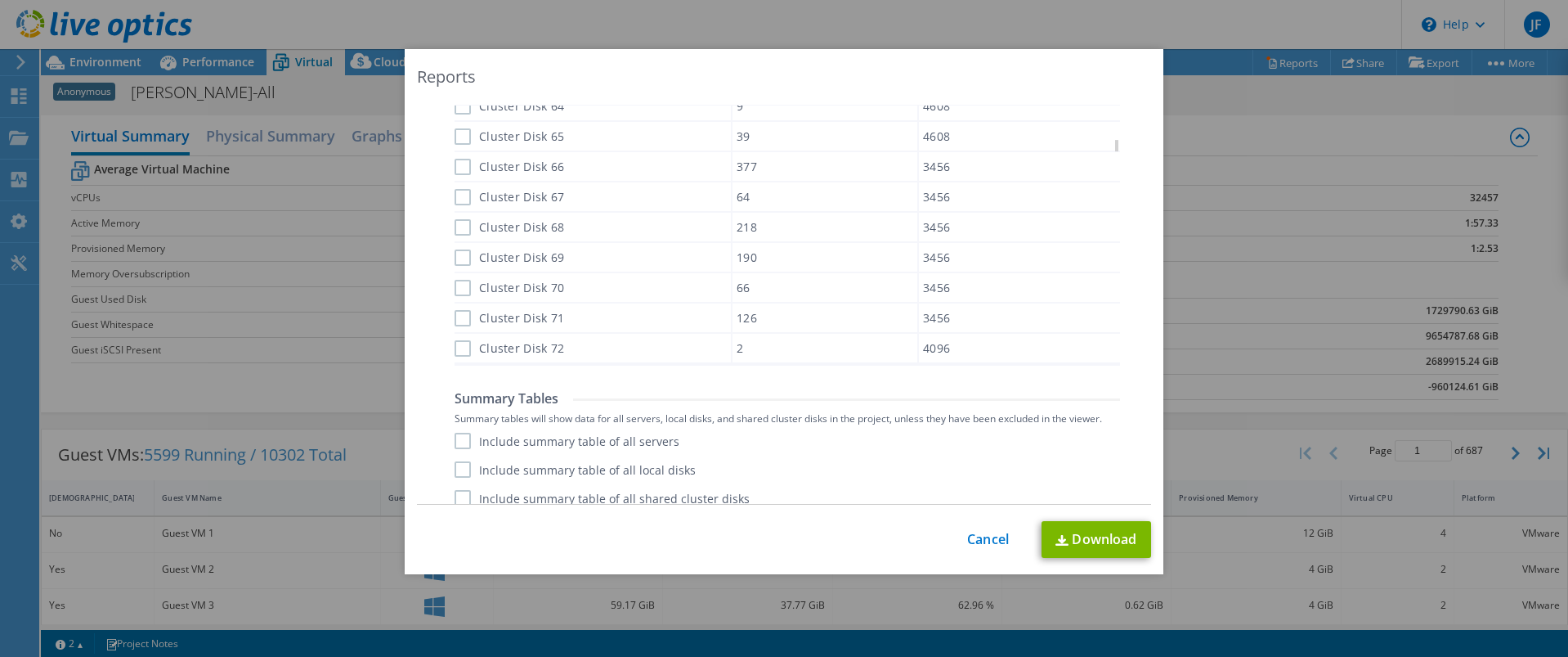
scroll to position [1177, 0]
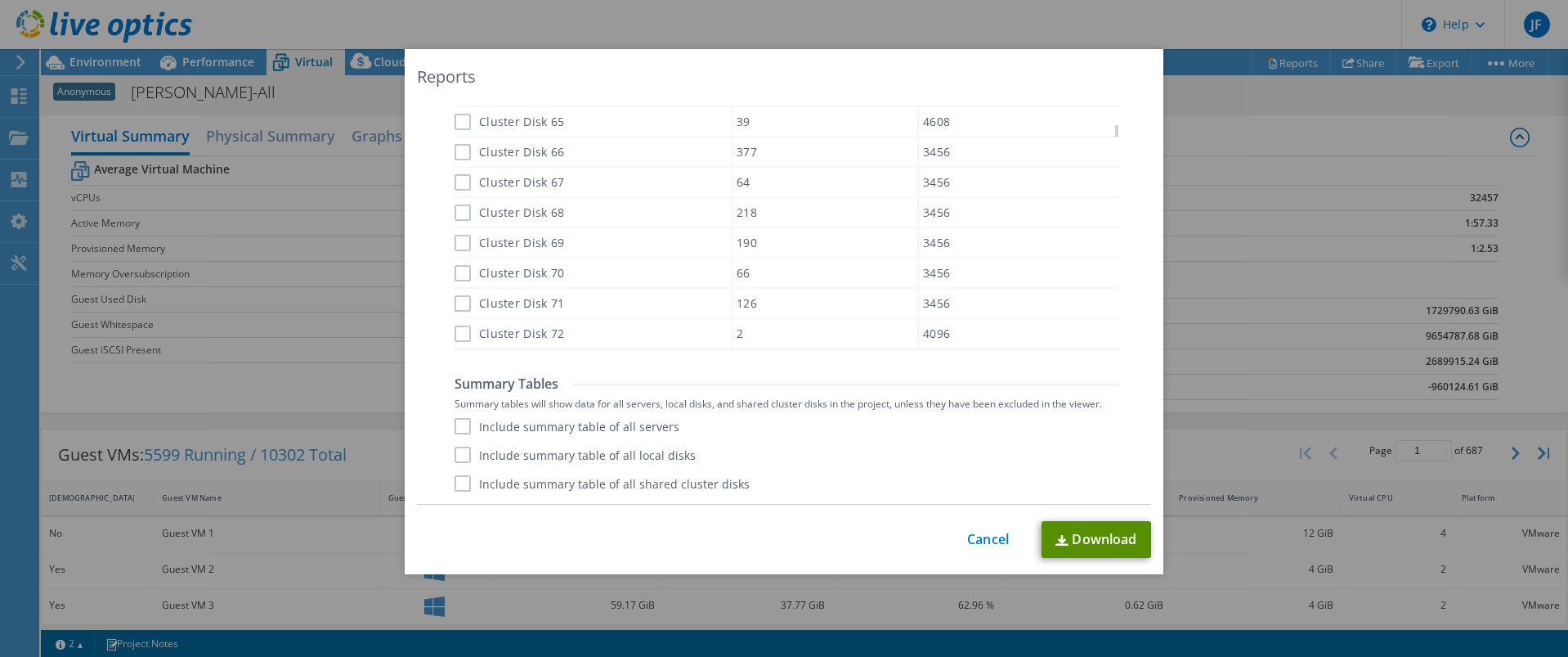
drag, startPoint x: 1094, startPoint y: 537, endPoint x: 1094, endPoint y: 494, distance: 43.0
click at [1094, 536] on link "Download" at bounding box center [1096, 540] width 110 height 37
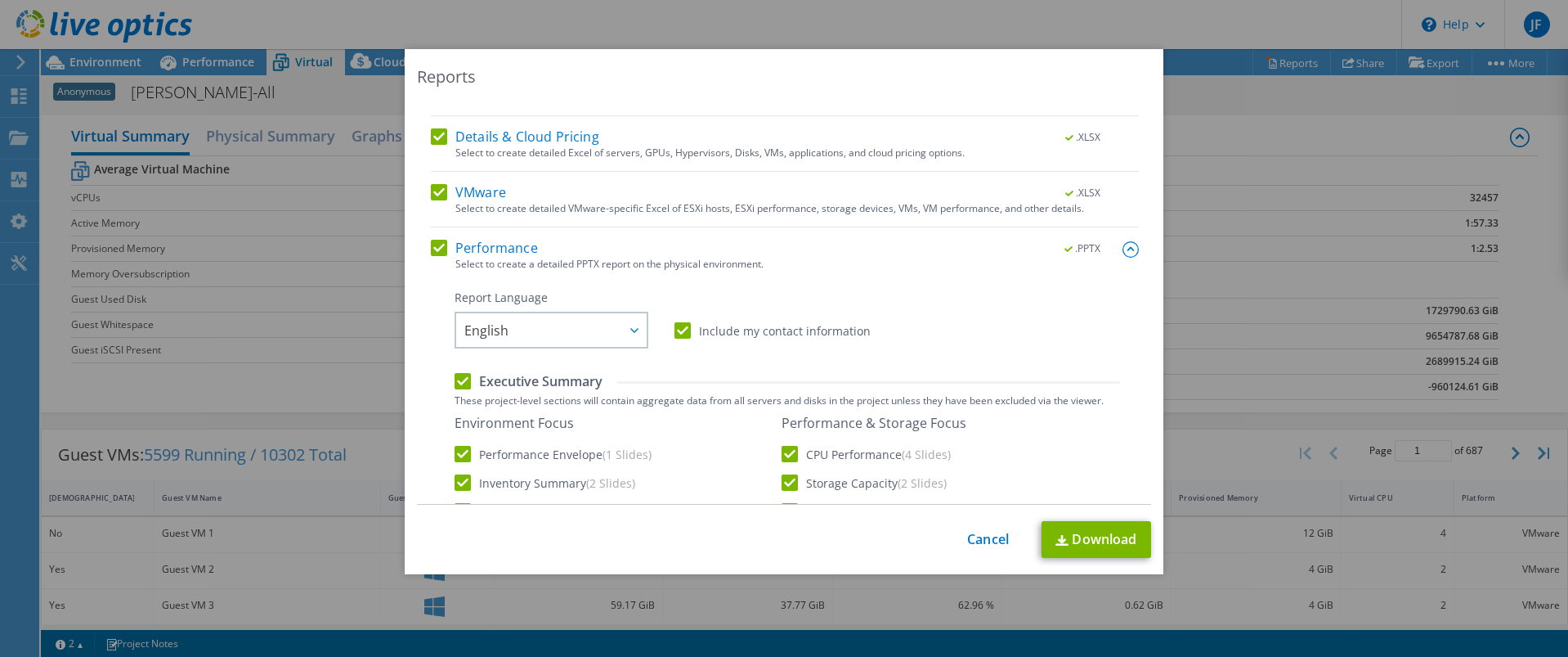
scroll to position [0, 0]
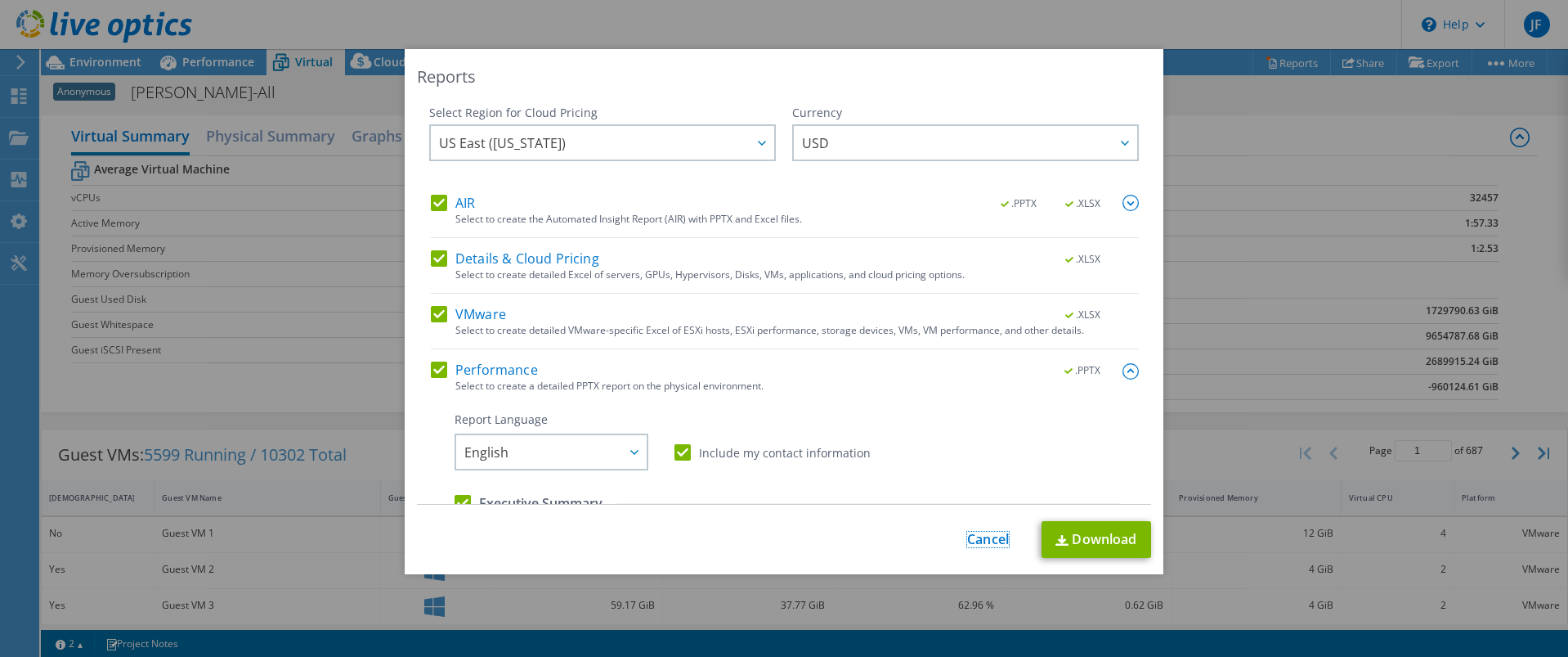
drag, startPoint x: 988, startPoint y: 540, endPoint x: 980, endPoint y: 530, distance: 12.8
click at [986, 540] on link "Cancel" at bounding box center [988, 539] width 42 height 16
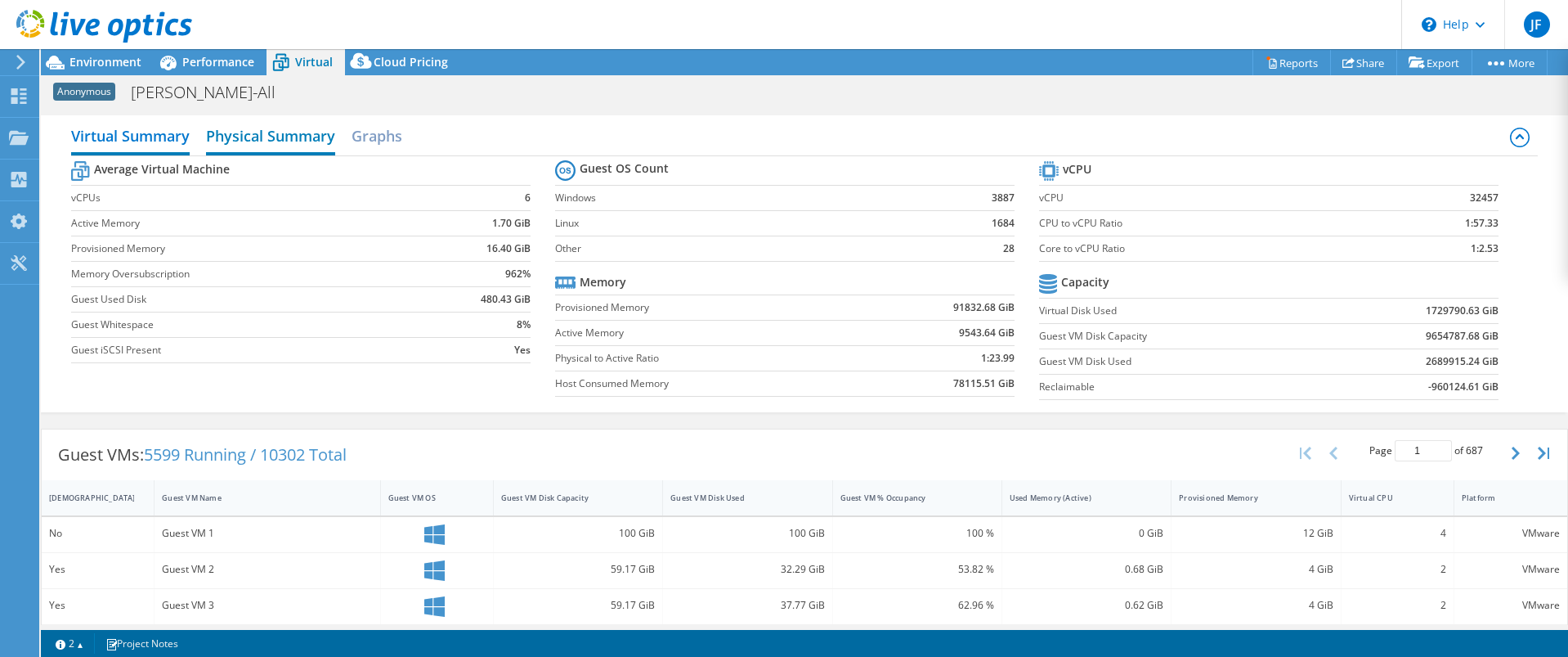
click at [254, 130] on h2 "Physical Summary" at bounding box center [270, 137] width 129 height 36
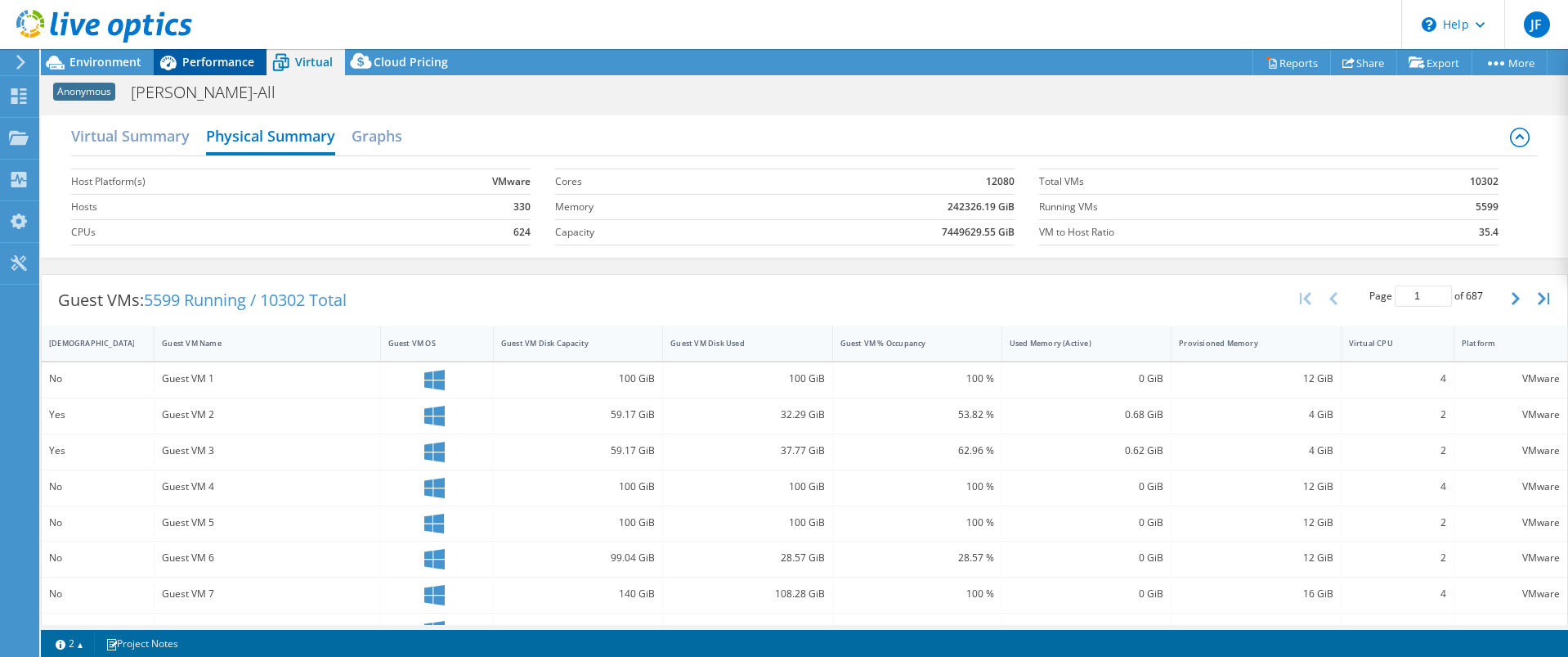
click at [245, 68] on span "Performance" at bounding box center [218, 62] width 72 height 16
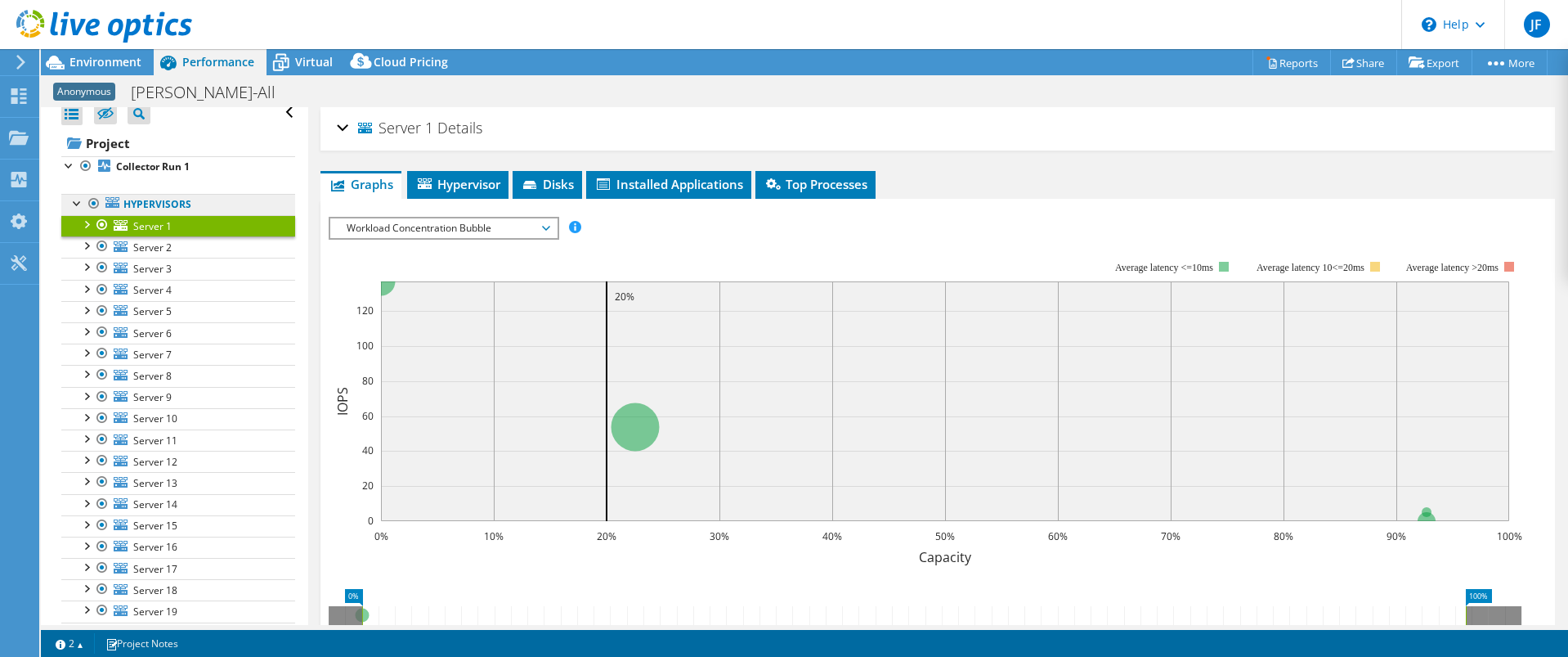
scroll to position [33, 0]
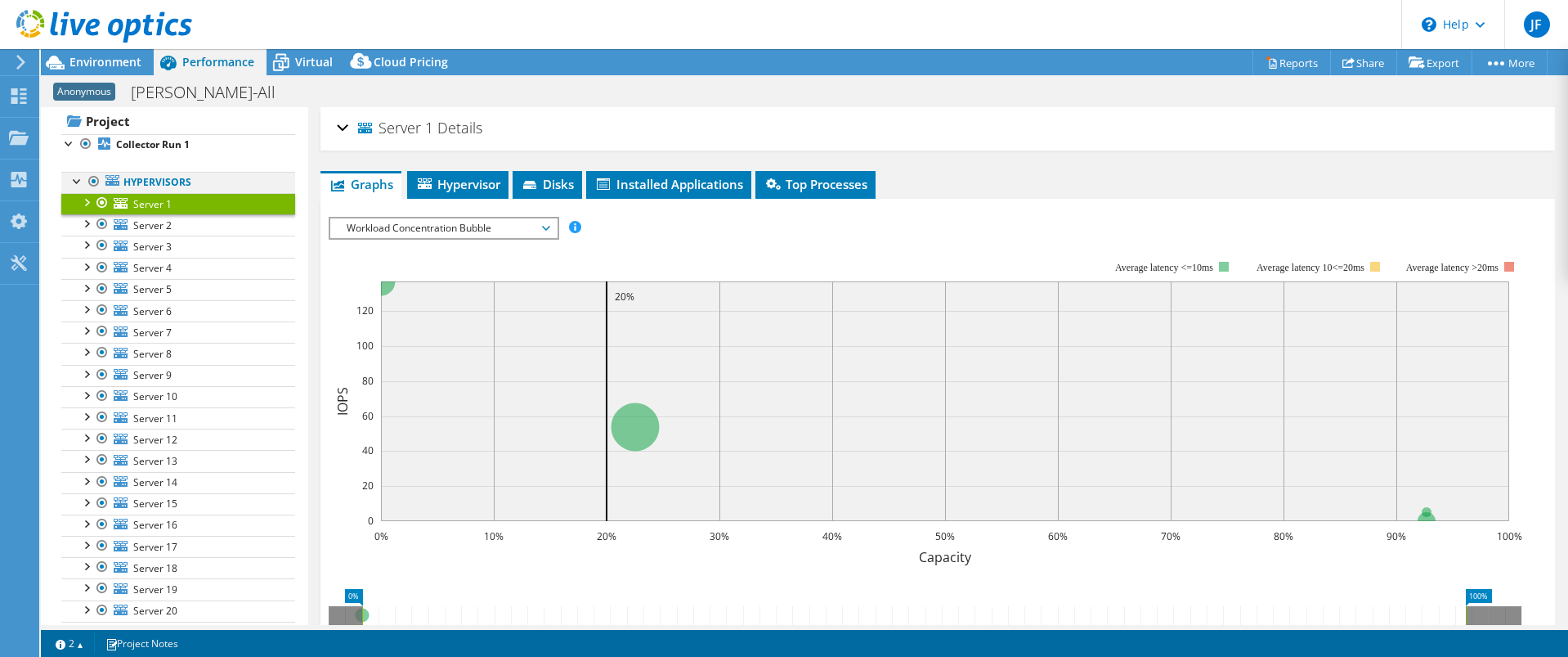
click at [80, 181] on div at bounding box center [78, 180] width 17 height 17
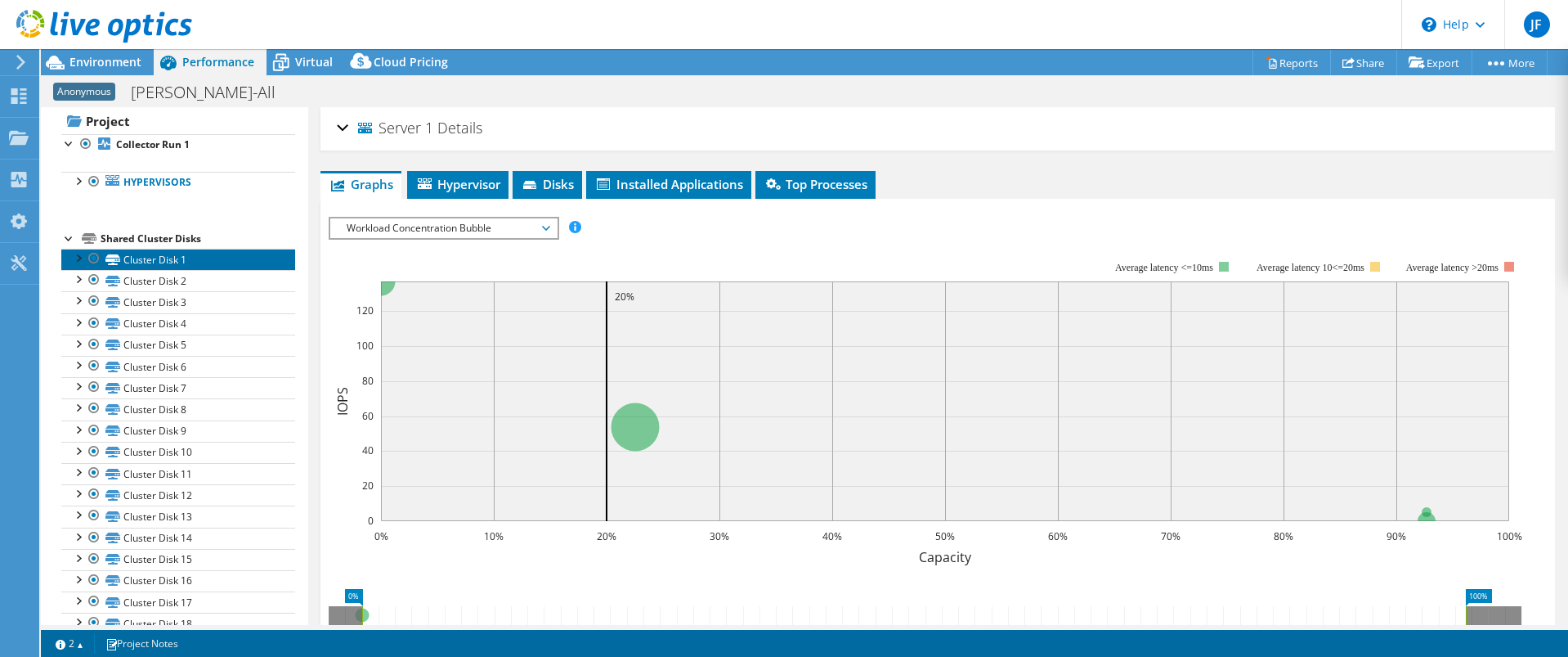
click at [155, 255] on link "Cluster Disk 1" at bounding box center [178, 259] width 234 height 21
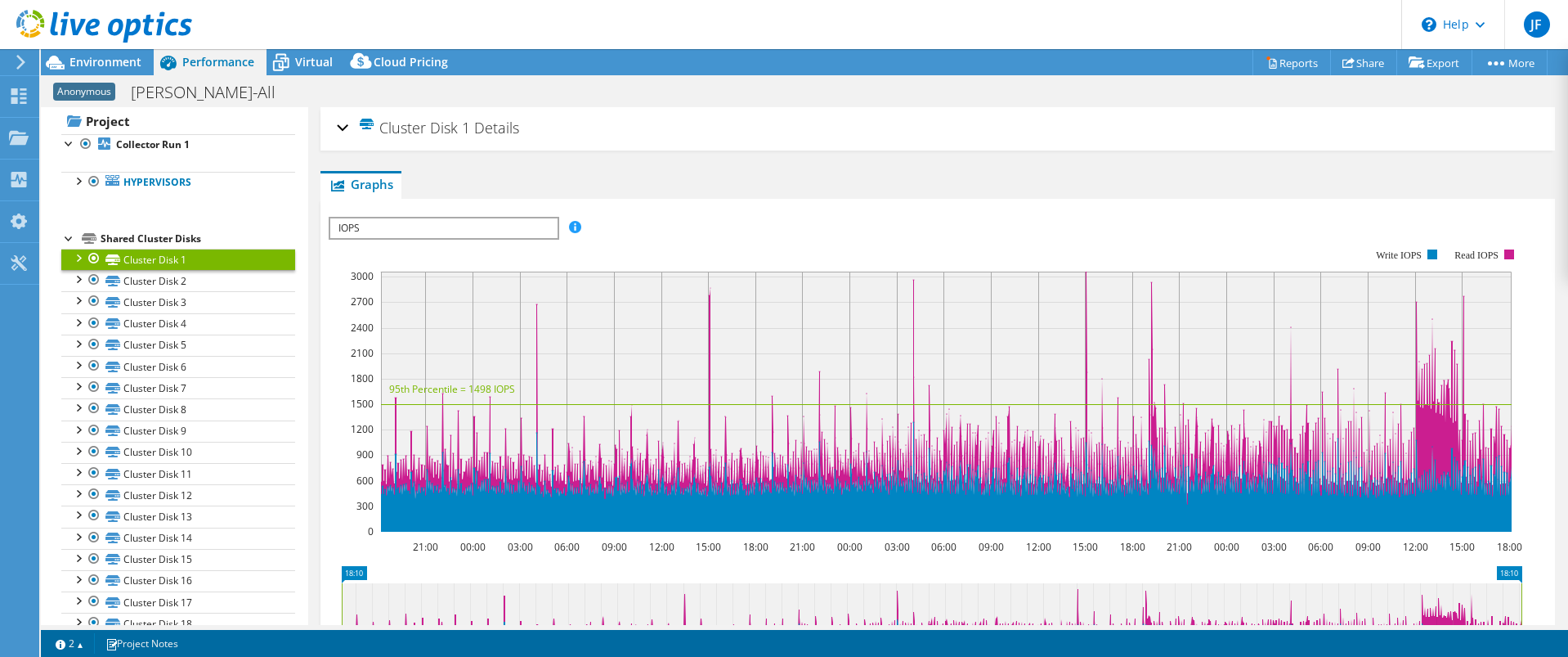
click at [422, 232] on span "IOPS" at bounding box center [443, 228] width 227 height 19
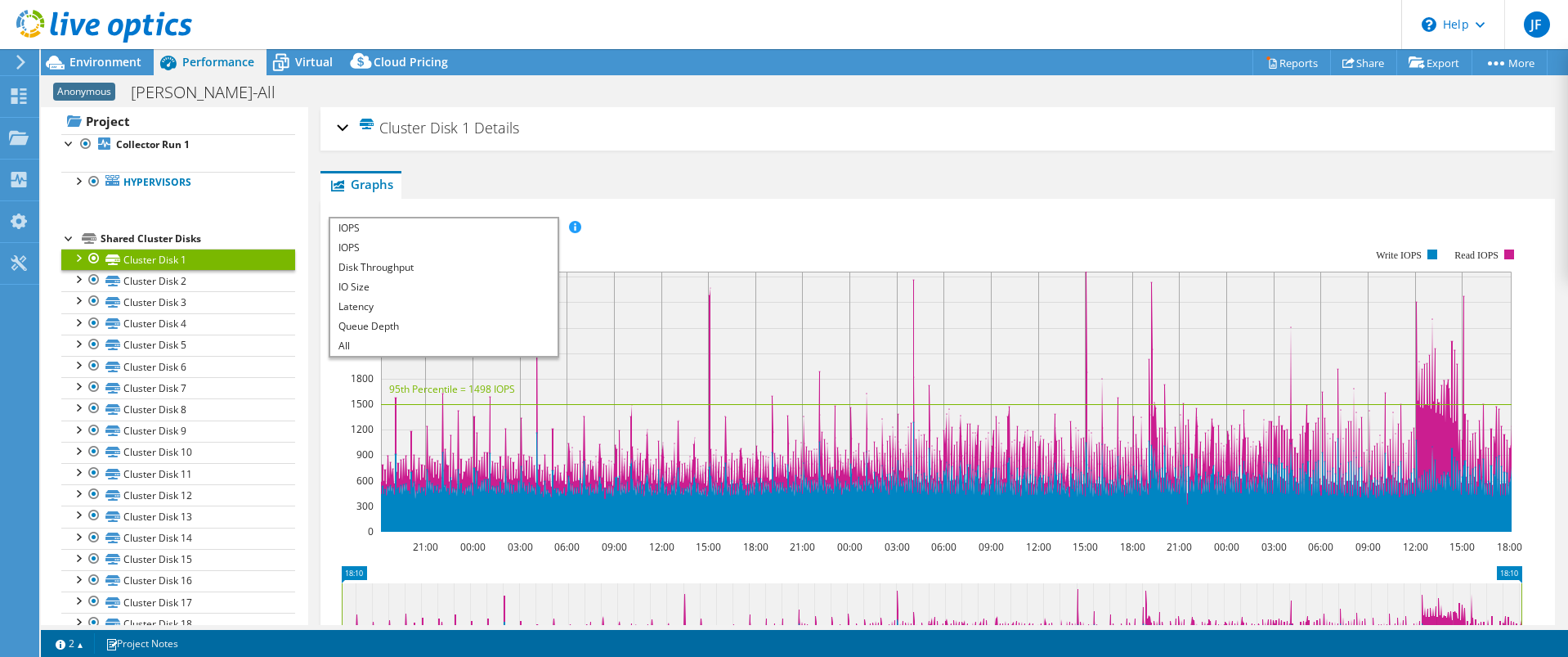
click at [702, 213] on div "IOPS Disk Throughput IO Size Latency Queue Depth CPU Percentage Memory Page Fau…" at bounding box center [938, 491] width 1218 height 567
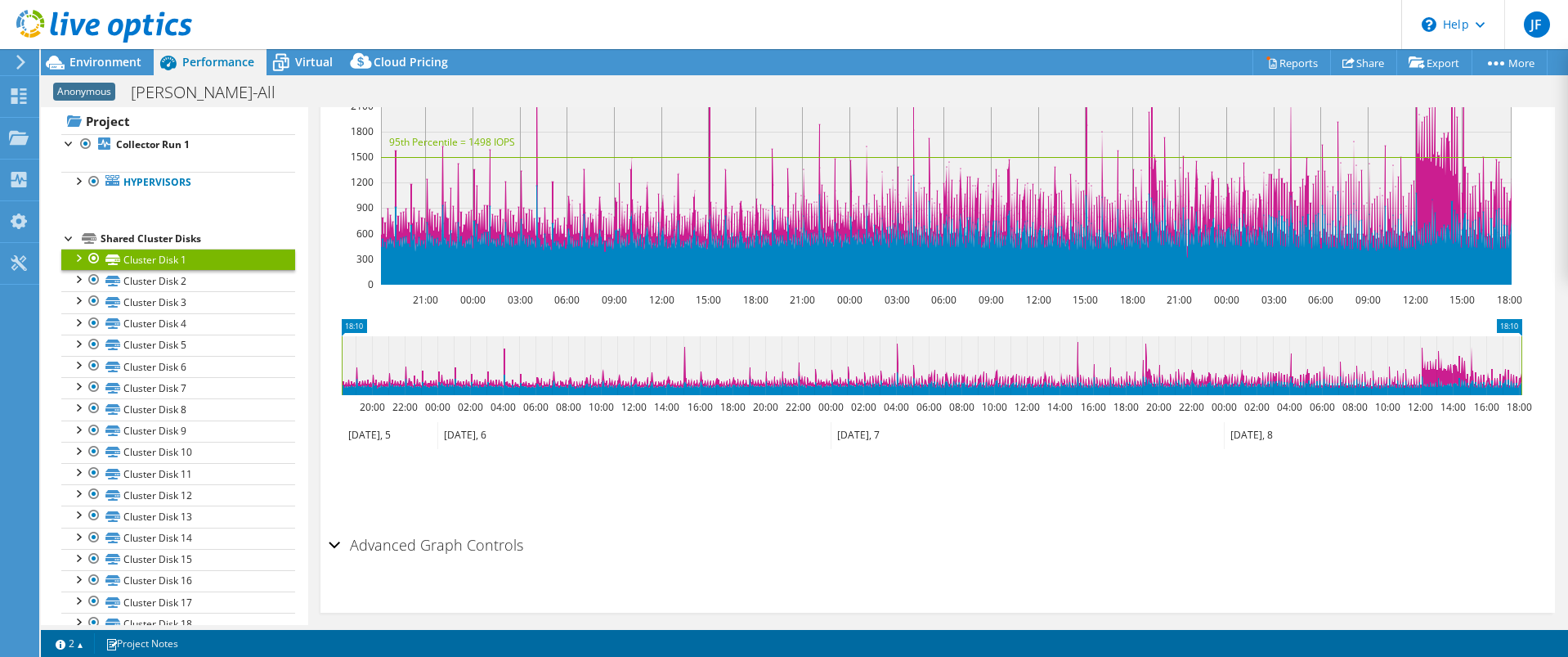
scroll to position [264, 0]
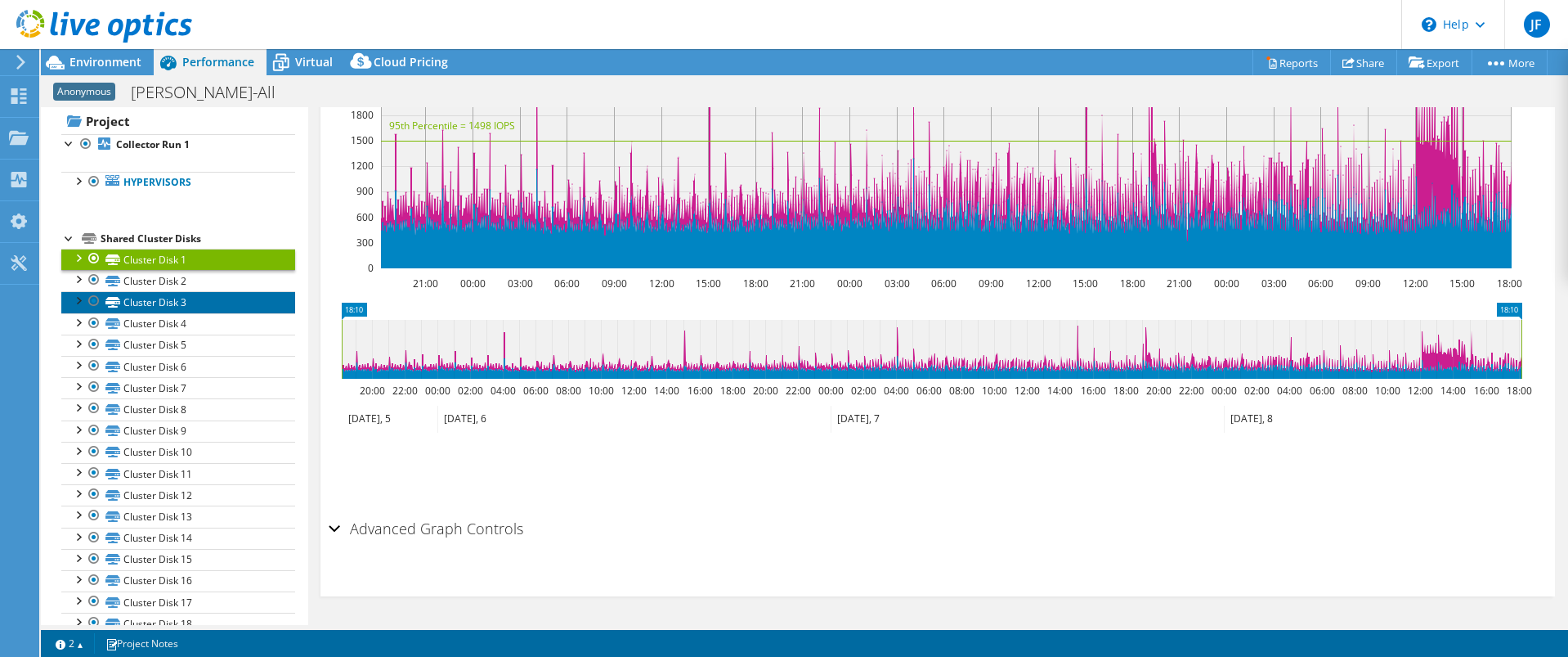
click at [260, 296] on link "Cluster Disk 3" at bounding box center [178, 301] width 234 height 21
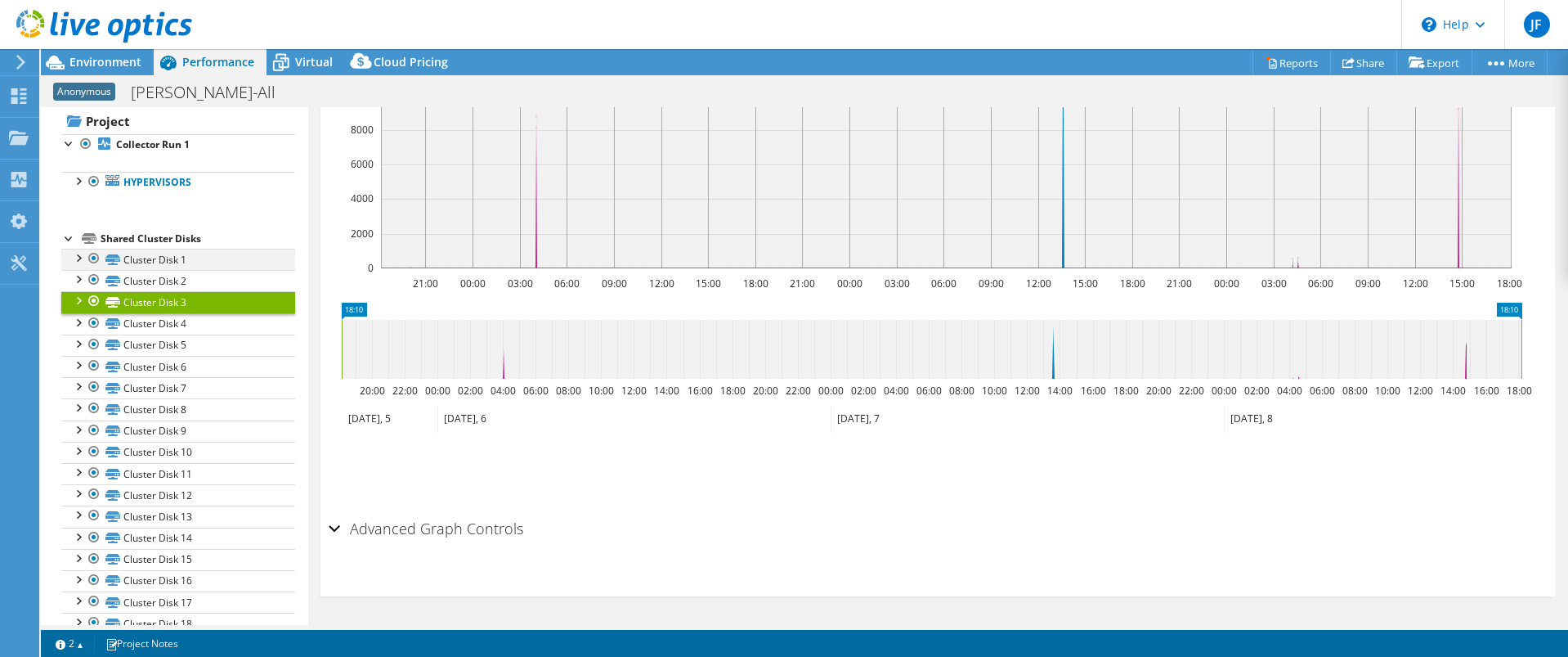
click at [78, 259] on div at bounding box center [78, 257] width 17 height 17
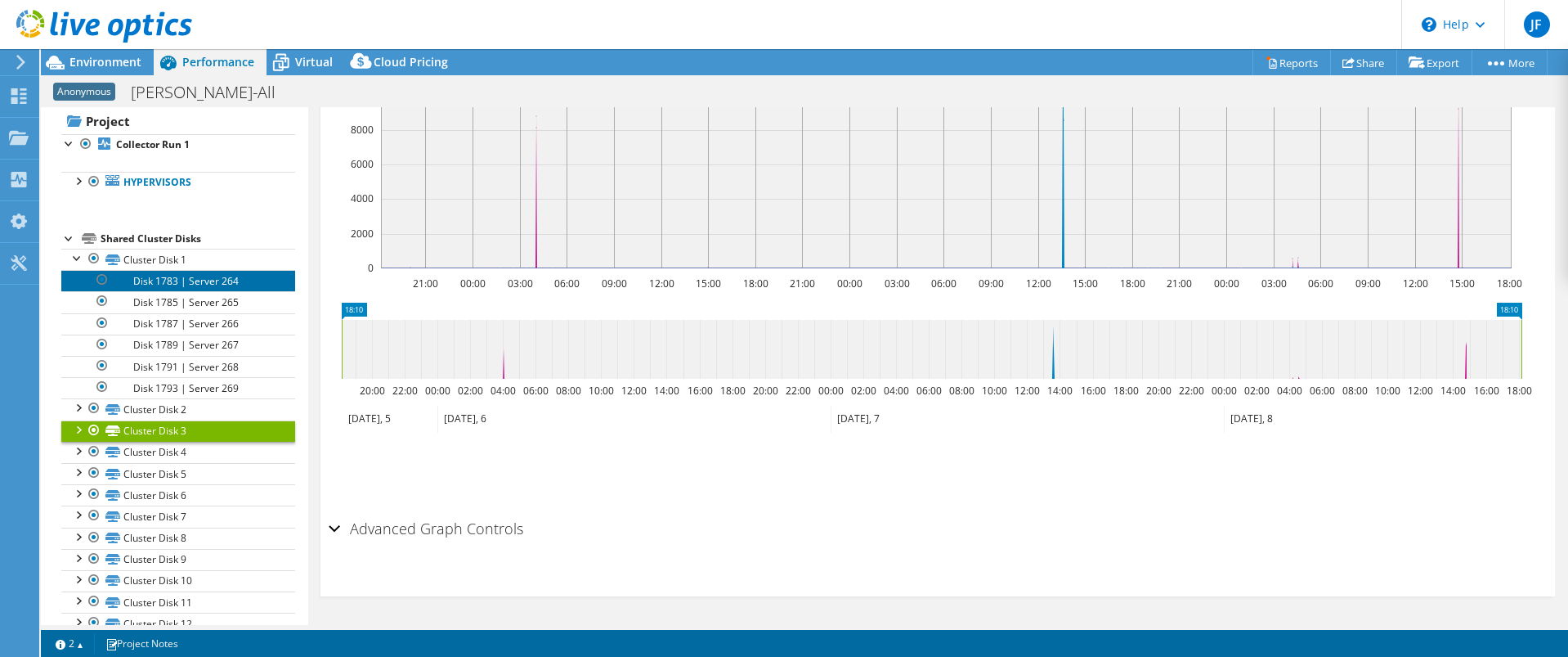
click at [156, 287] on link "Disk 1783 | Server 264" at bounding box center [178, 280] width 234 height 21
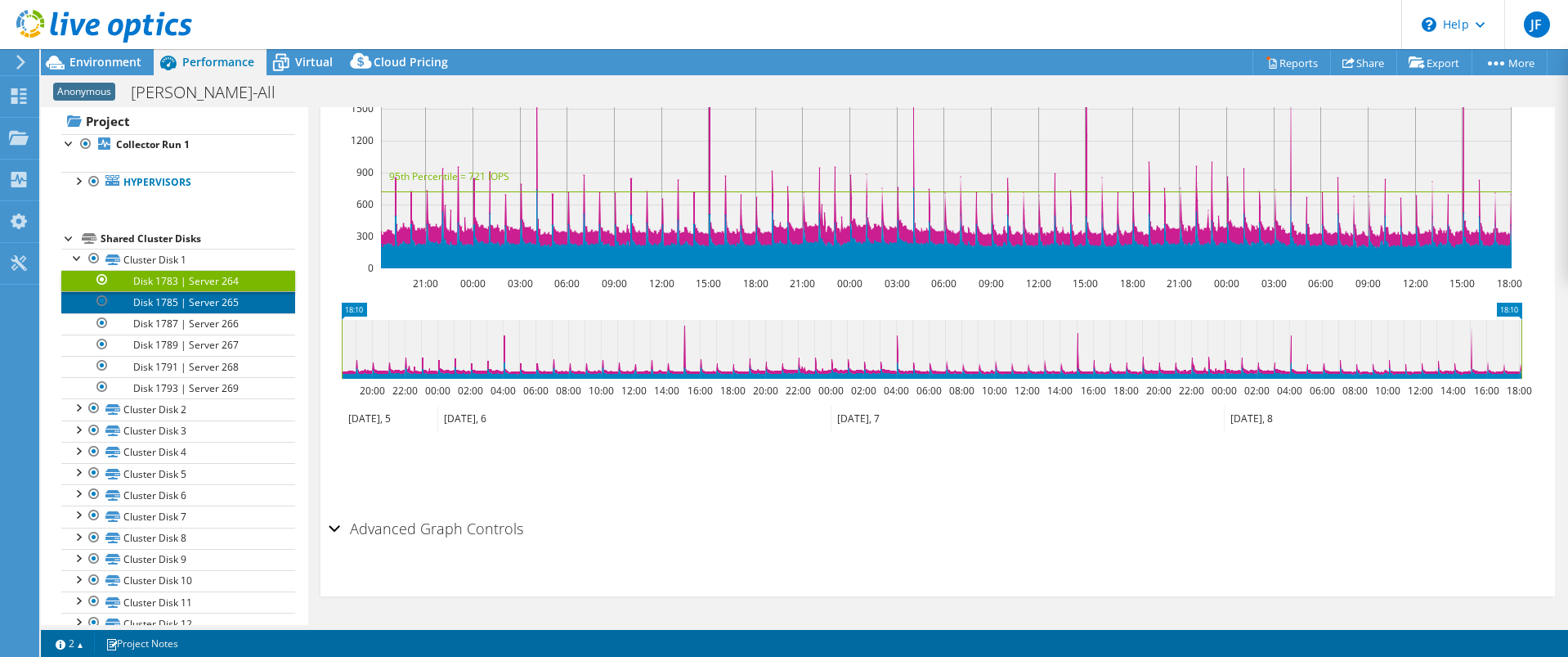
click at [165, 297] on link "Disk 1785 | Server 265" at bounding box center [178, 301] width 234 height 21
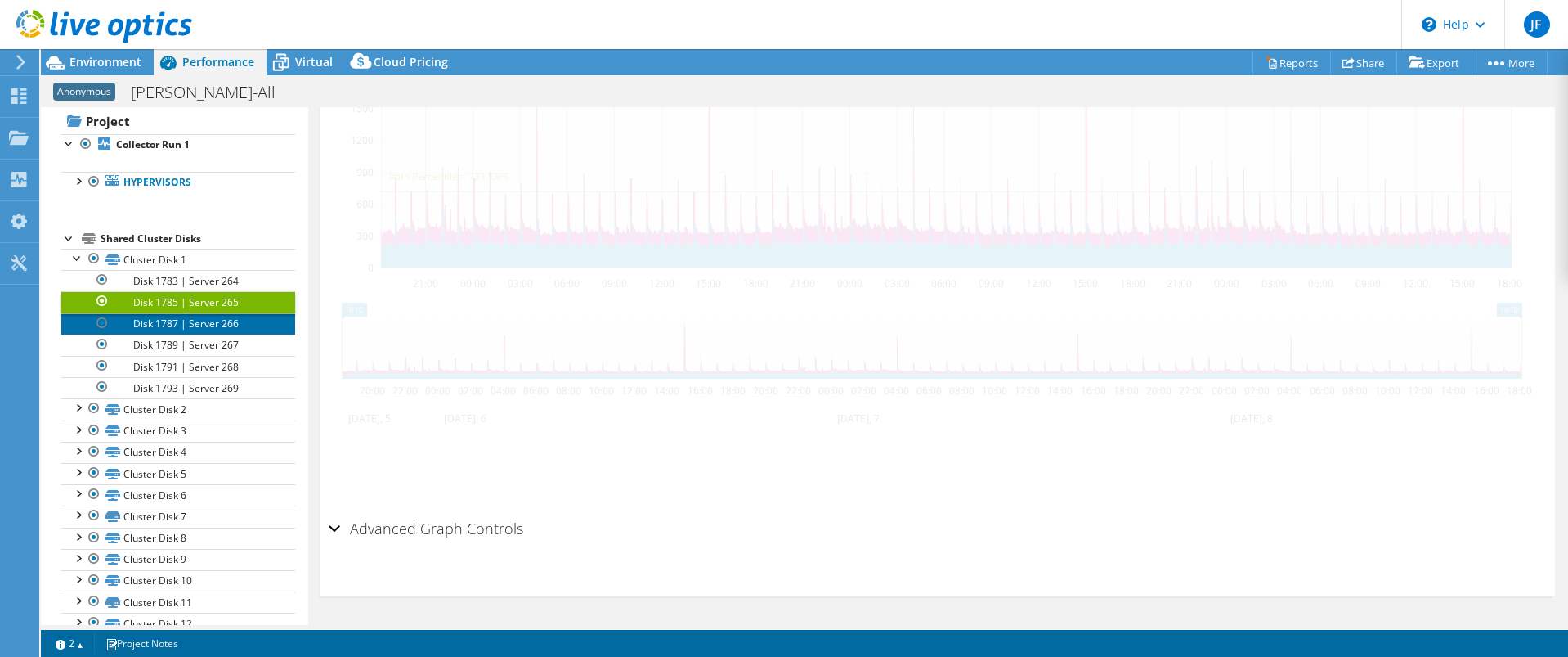
click at [166, 319] on link "Disk 1787 | Server 266" at bounding box center [178, 323] width 234 height 21
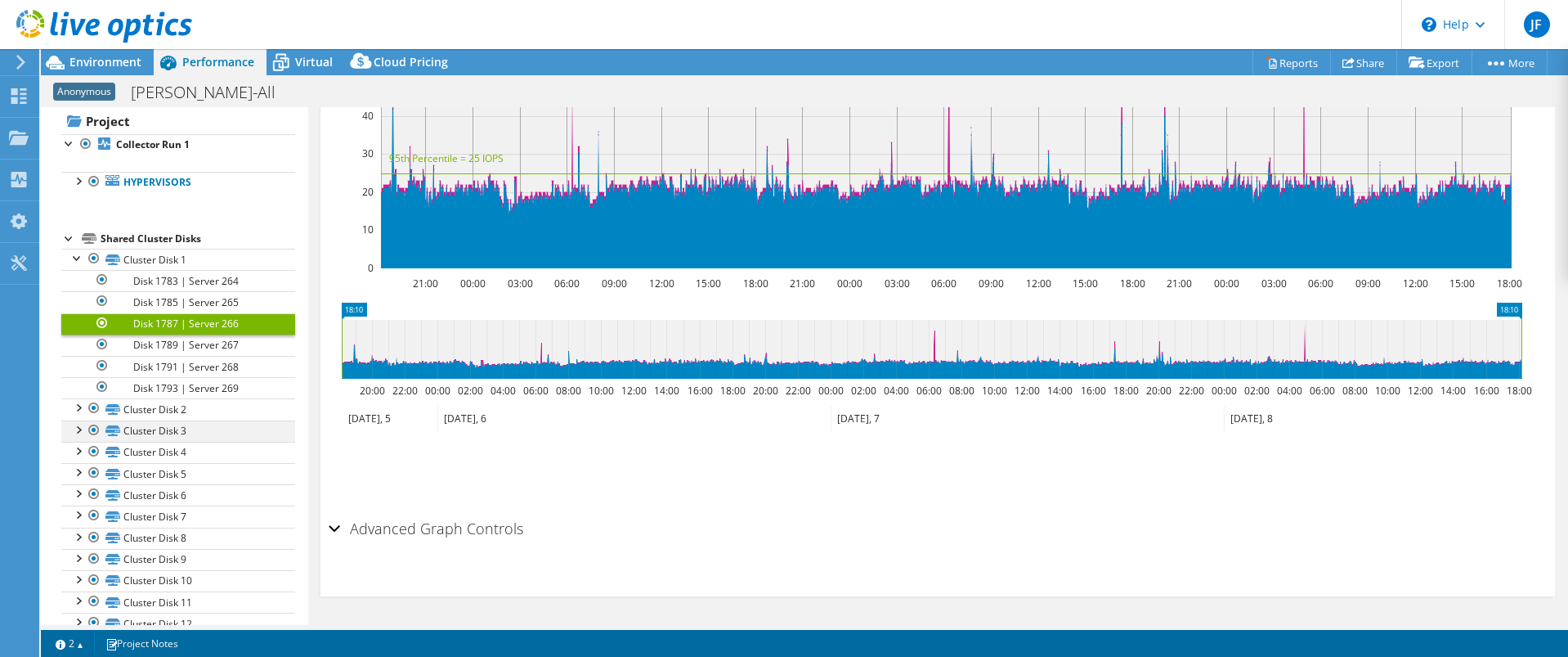
click at [74, 430] on div at bounding box center [78, 429] width 17 height 17
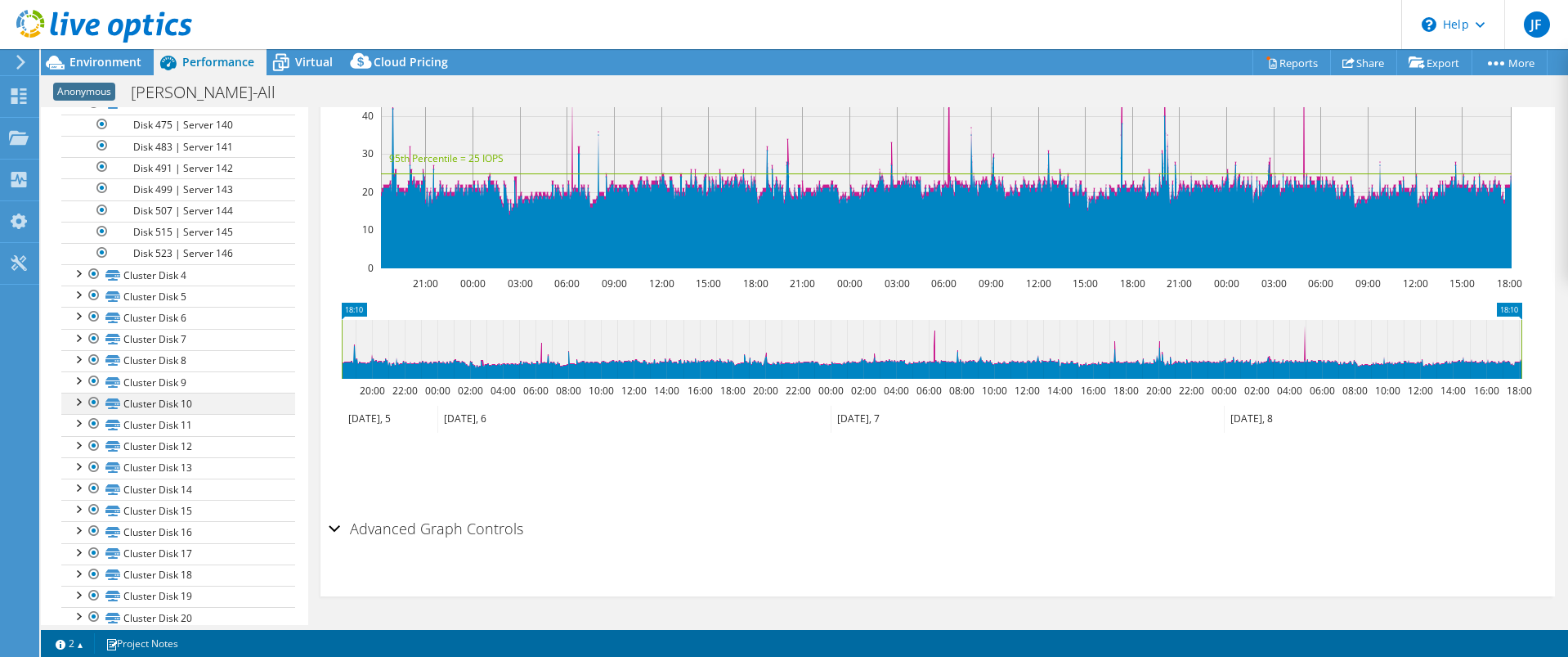
click at [77, 398] on div at bounding box center [78, 401] width 17 height 17
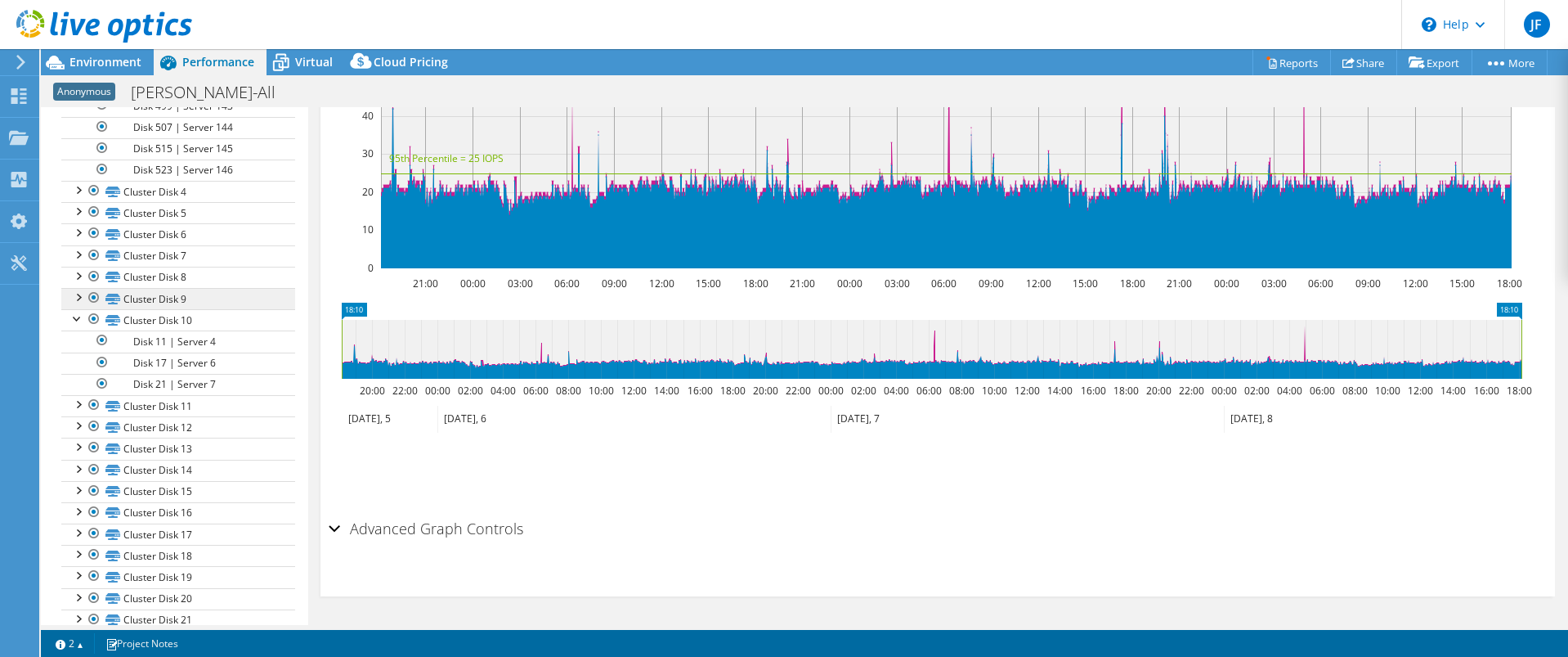
scroll to position [524, 0]
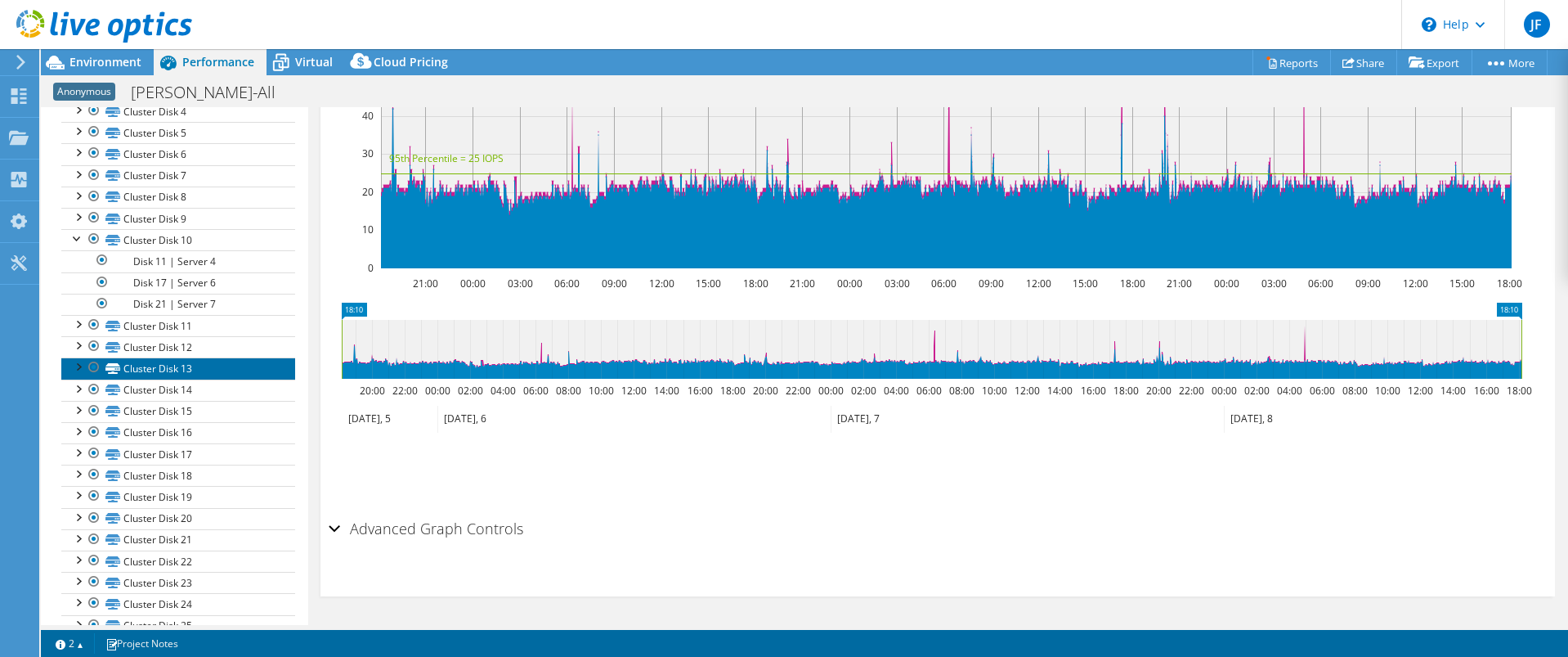
click at [79, 376] on link "Cluster Disk 13" at bounding box center [178, 367] width 234 height 21
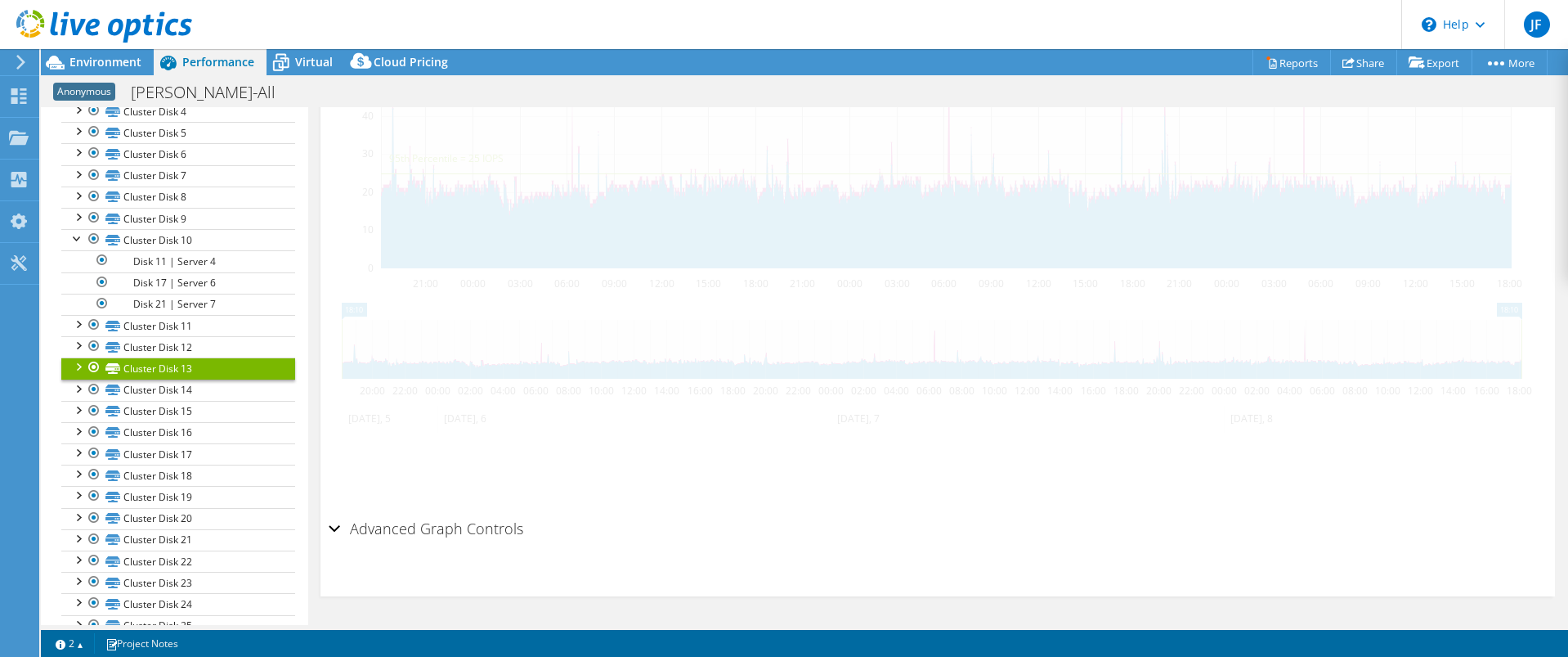
click at [79, 373] on div at bounding box center [78, 366] width 17 height 17
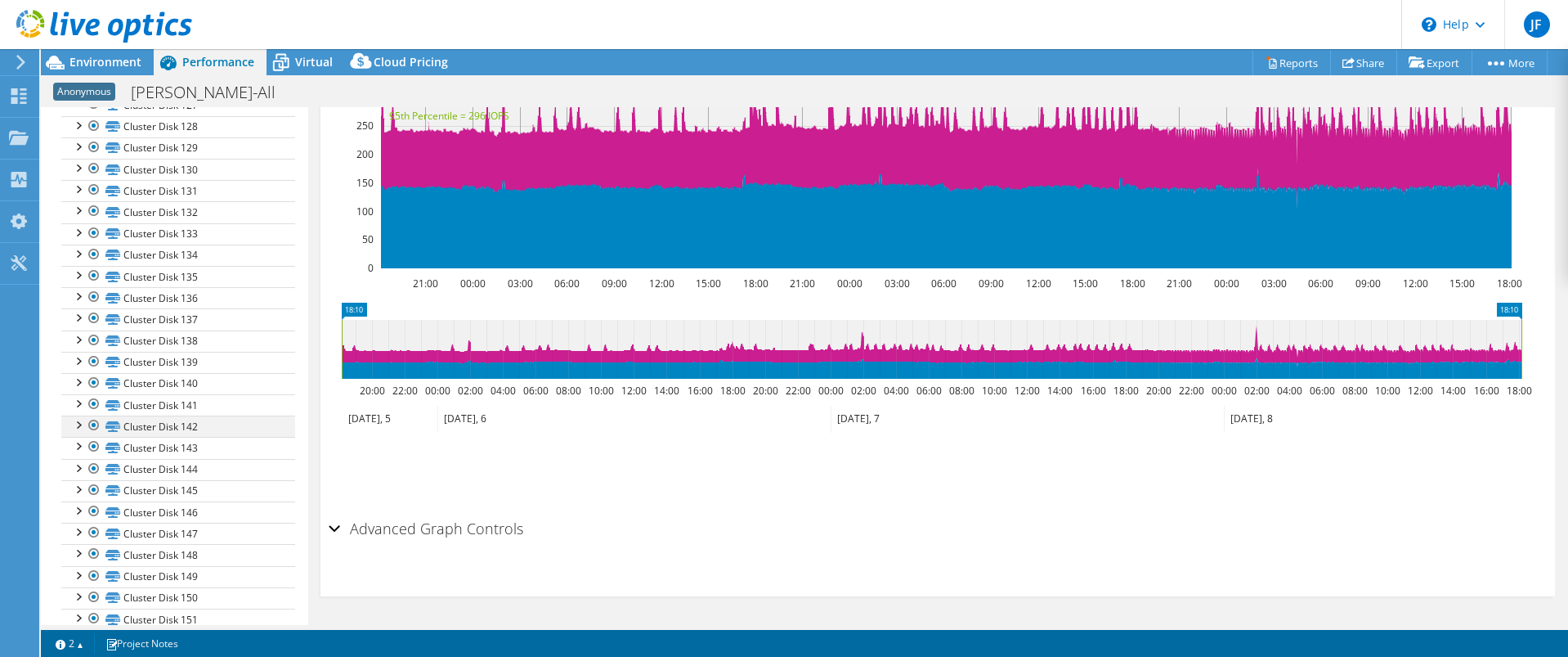
scroll to position [3383, 0]
click at [93, 65] on span "Environment" at bounding box center [105, 62] width 72 height 16
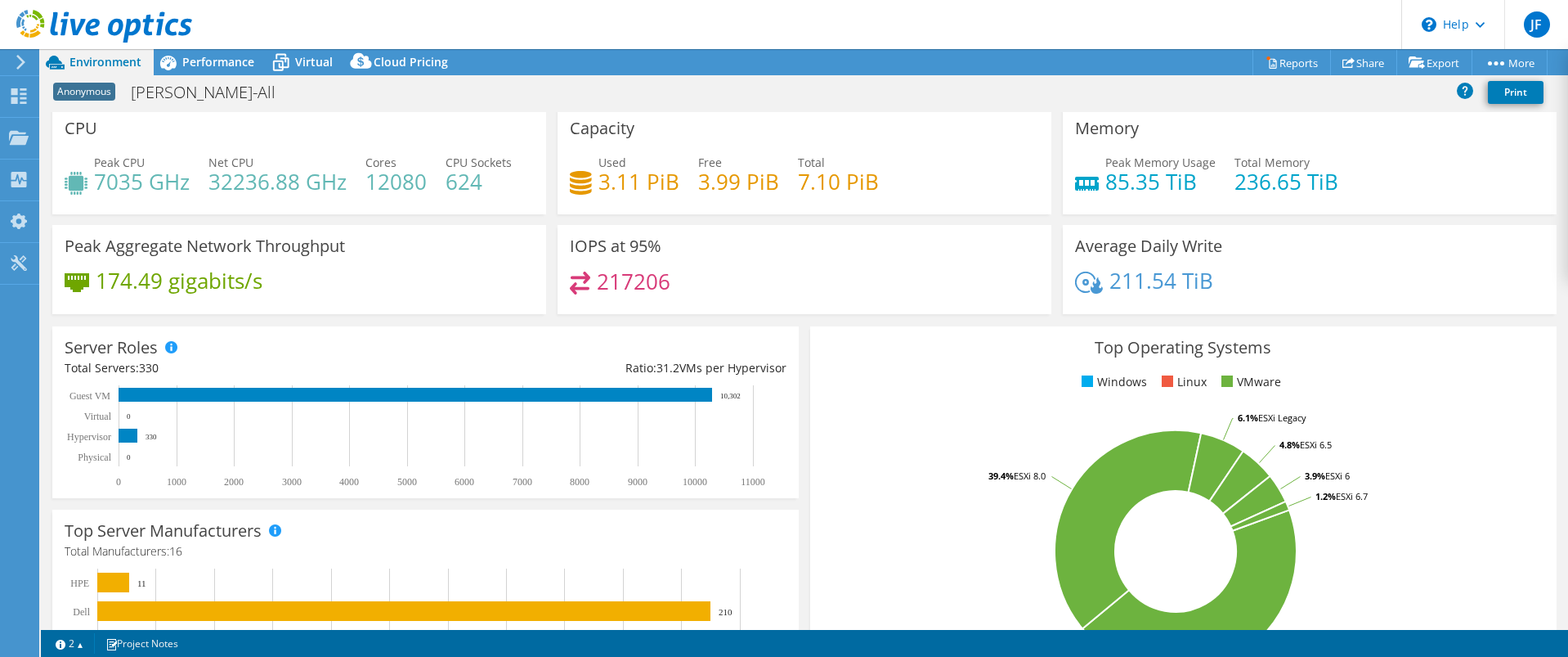
scroll to position [0, 0]
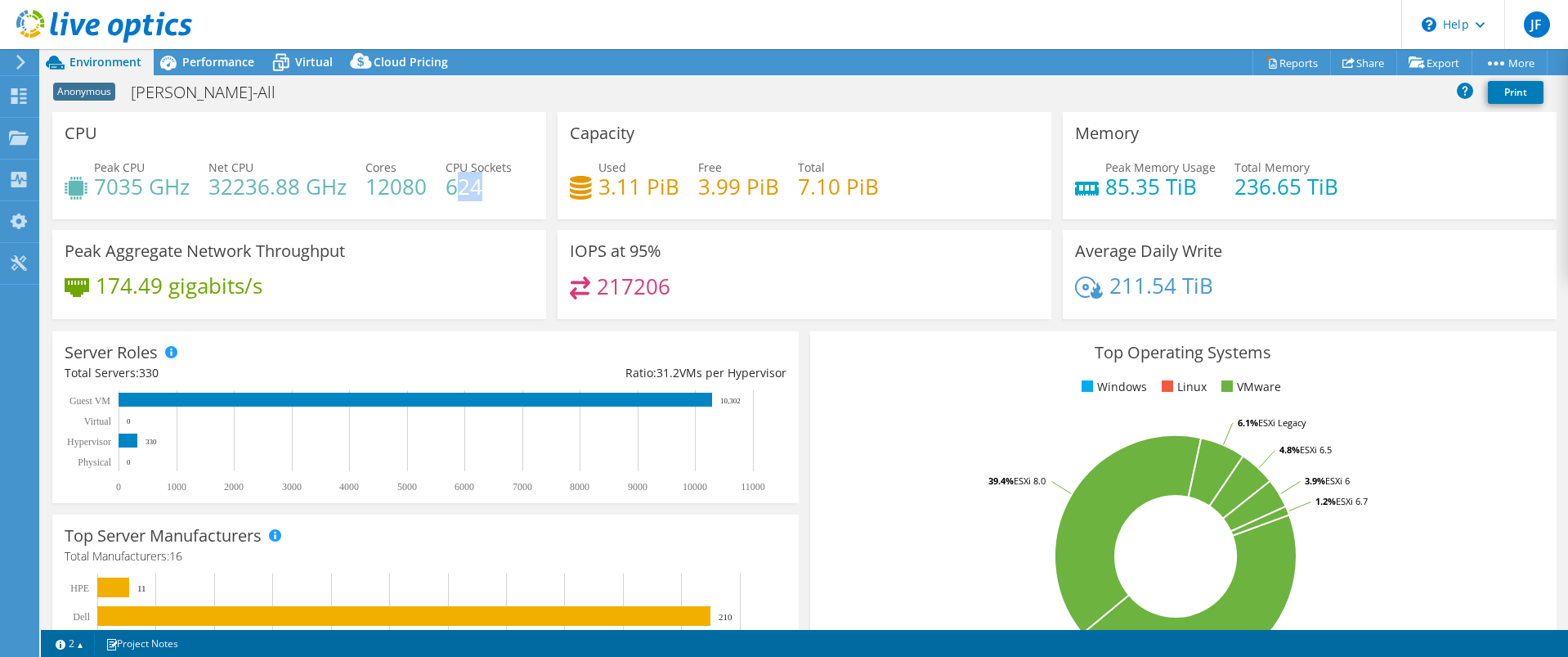
drag, startPoint x: 459, startPoint y: 191, endPoint x: 485, endPoint y: 193, distance: 26.1
click at [485, 193] on h4 "624" at bounding box center [479, 187] width 66 height 18
click at [486, 193] on h4 "624" at bounding box center [479, 187] width 66 height 18
click at [243, 64] on span "Performance" at bounding box center [218, 62] width 72 height 16
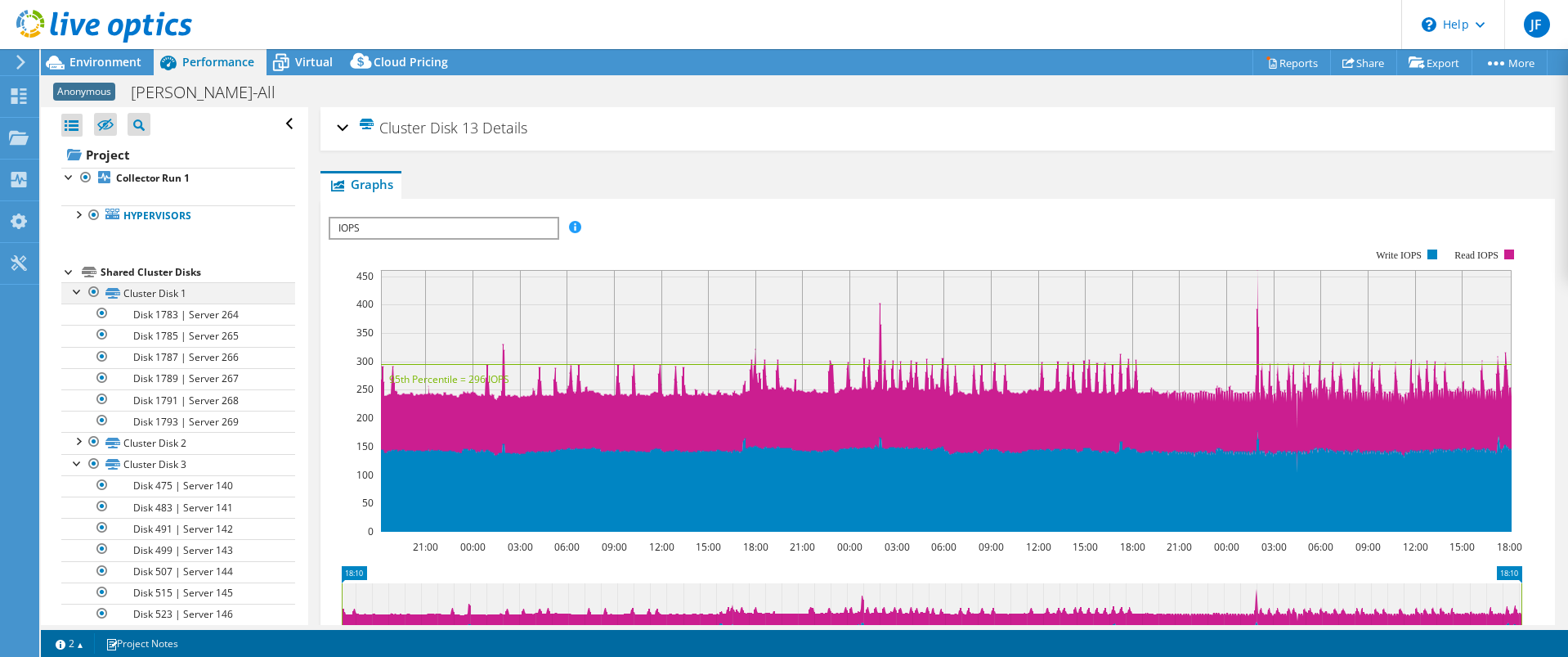
click at [78, 291] on div at bounding box center [78, 290] width 17 height 17
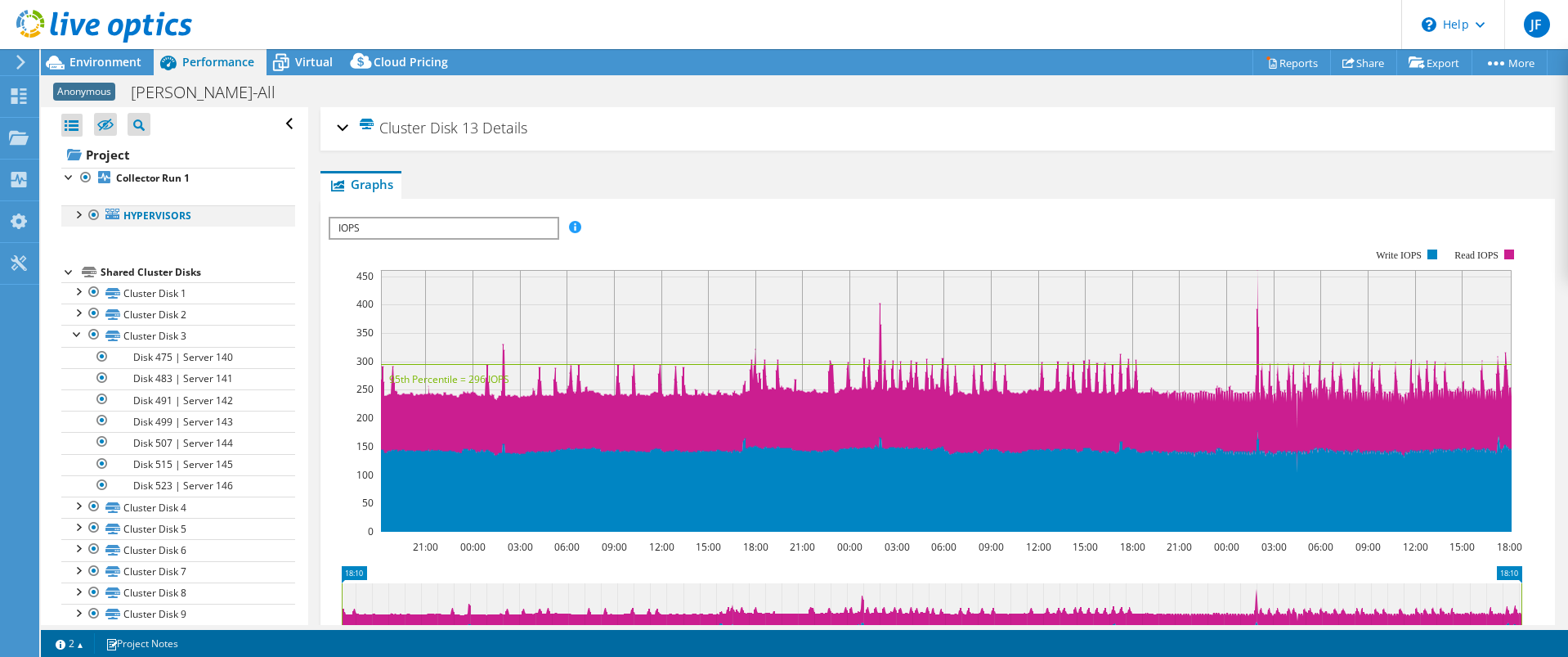
click at [80, 213] on div at bounding box center [78, 213] width 17 height 17
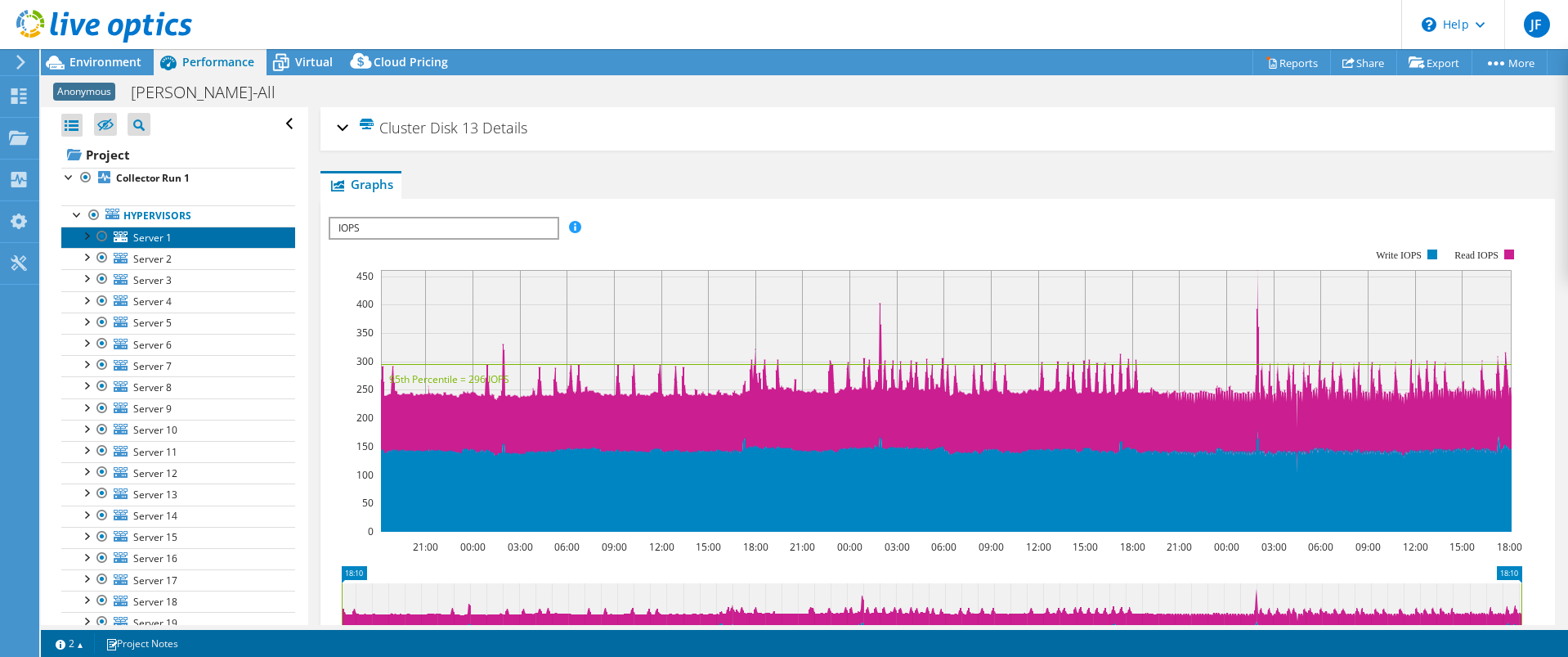
click at [141, 237] on span "Server 1" at bounding box center [152, 238] width 38 height 14
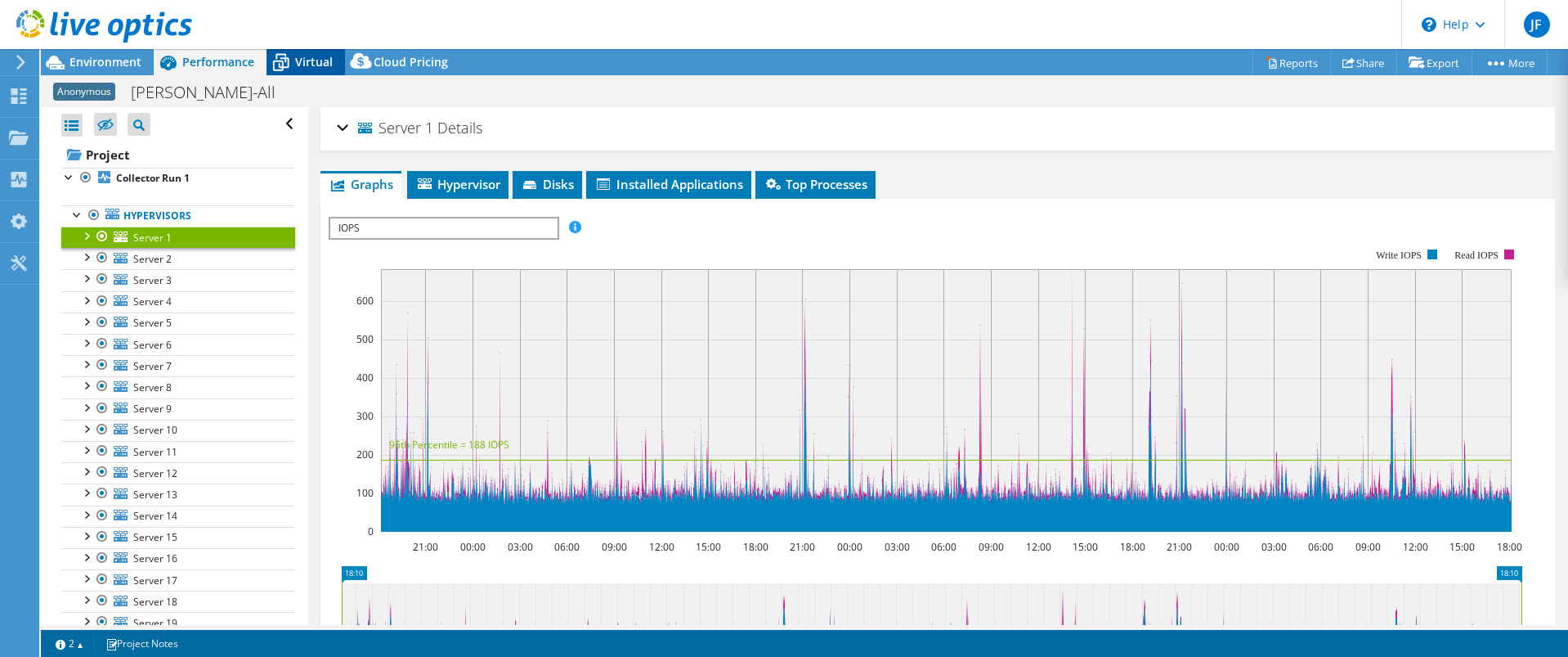
click at [317, 61] on span "Virtual" at bounding box center [314, 62] width 38 height 16
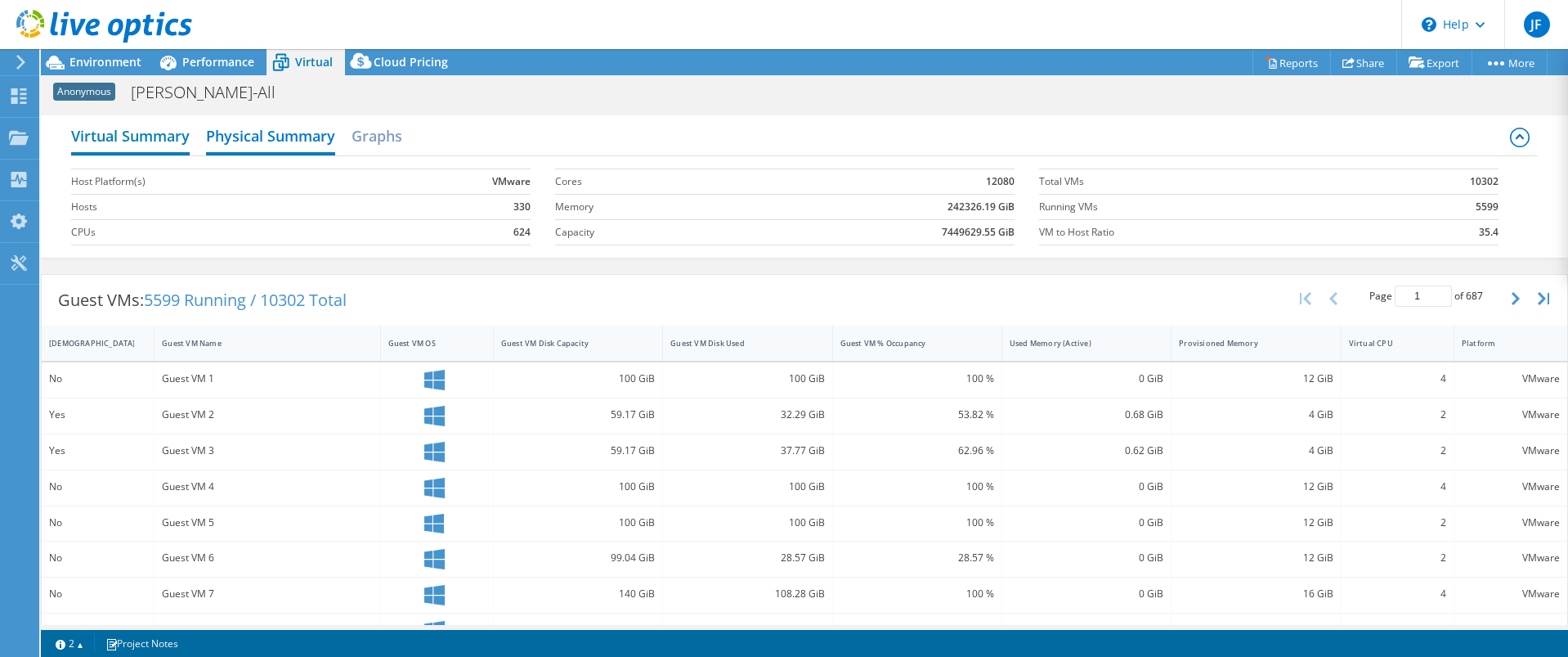
click at [181, 141] on h2 "Virtual Summary" at bounding box center [131, 137] width 119 height 36
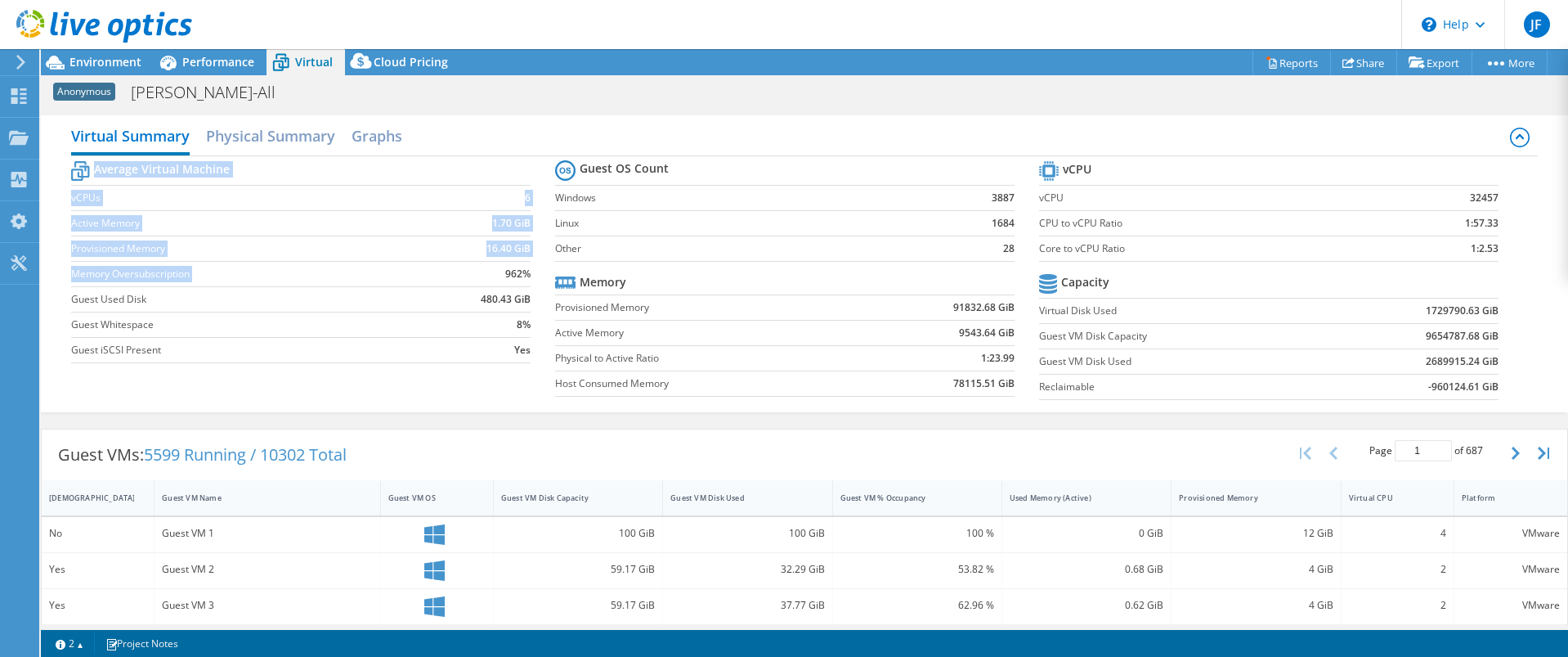
drag, startPoint x: 500, startPoint y: 275, endPoint x: 544, endPoint y: 275, distance: 44.0
click at [544, 275] on section "Average Virtual Machine vCPUs 6 Active Memory 1.70 GiB Provisioned Memory 16.40…" at bounding box center [313, 264] width 484 height 214
click at [542, 275] on section "Average Virtual Machine vCPUs 6 Active Memory 1.70 GiB Provisioned Memory 16.40…" at bounding box center [313, 264] width 484 height 214
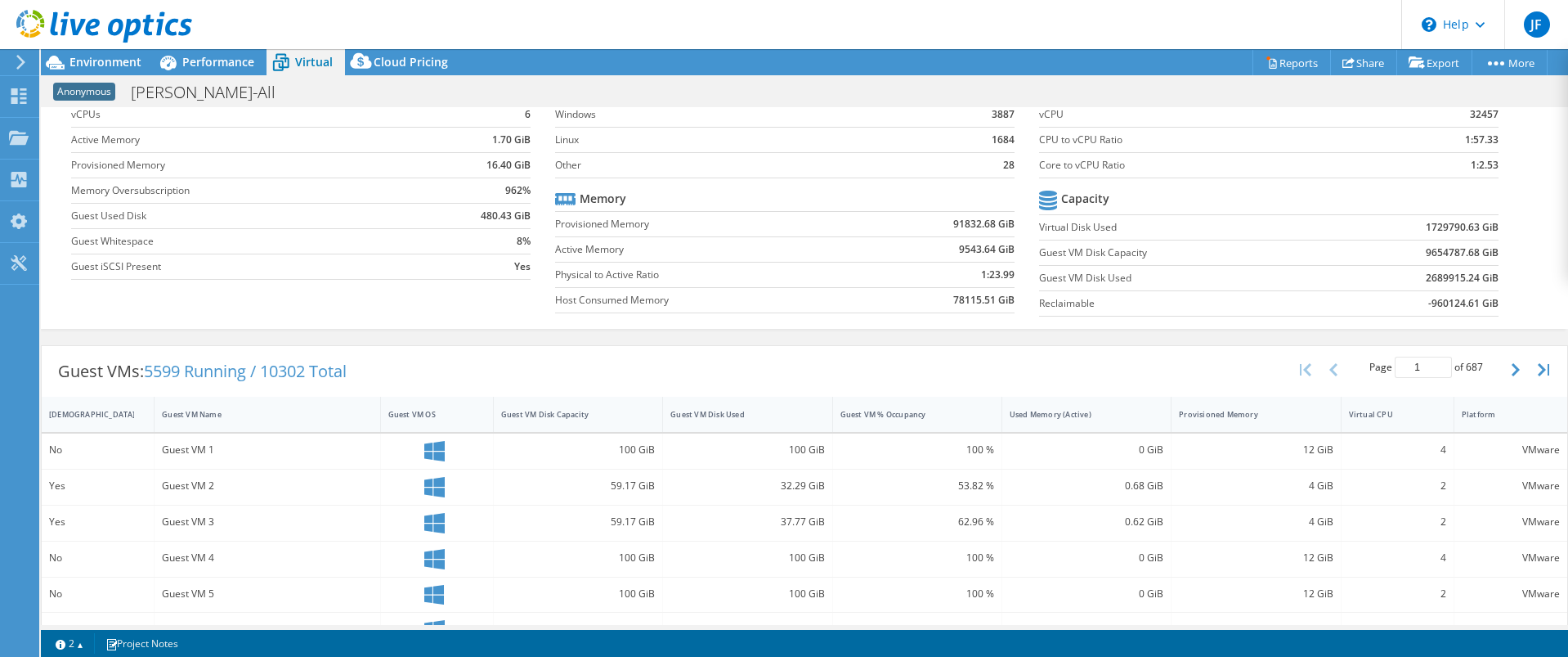
scroll to position [163, 0]
